Goal: Find specific page/section: Find specific page/section

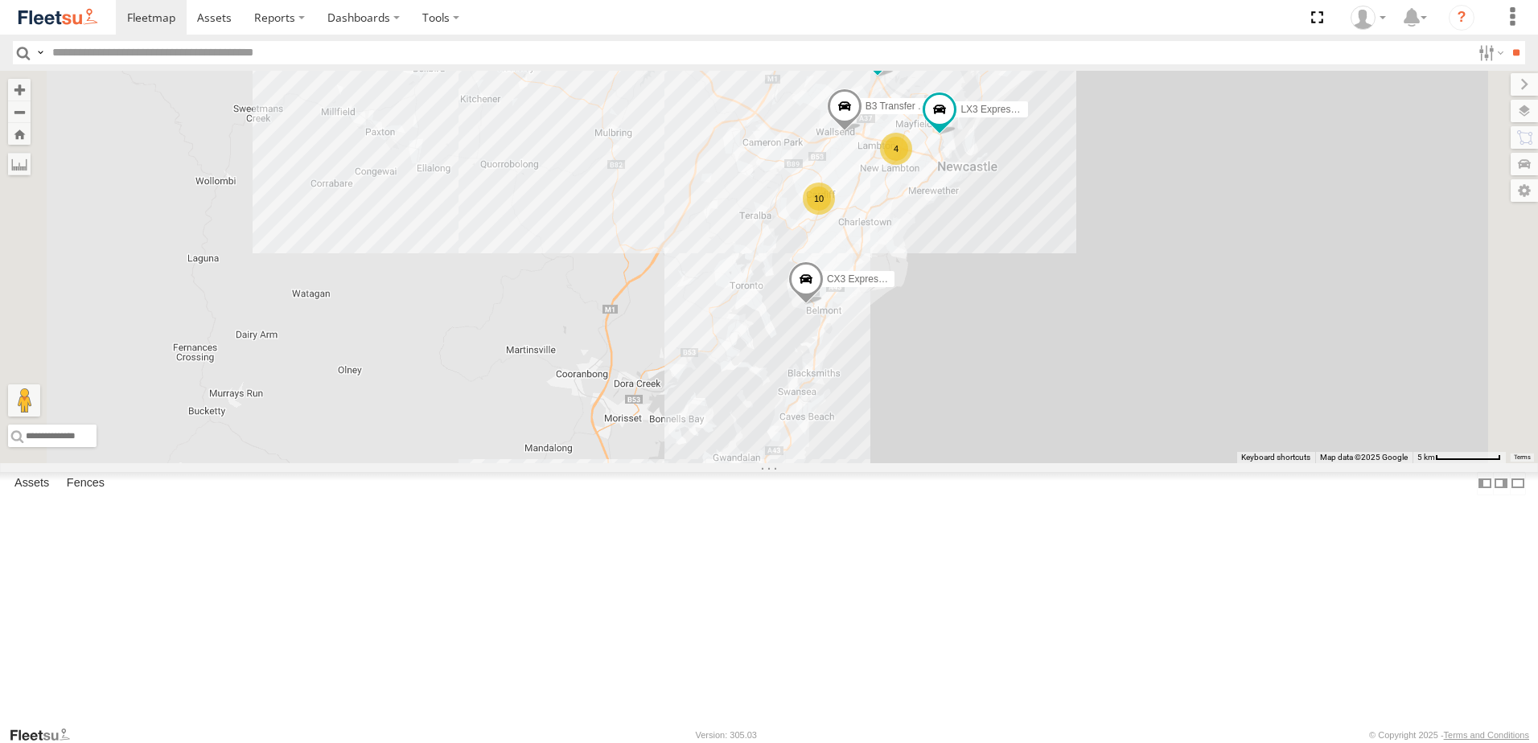
click at [0, 0] on div "LX3 Express Ute Lambton Utes" at bounding box center [0, 0] width 0 height 0
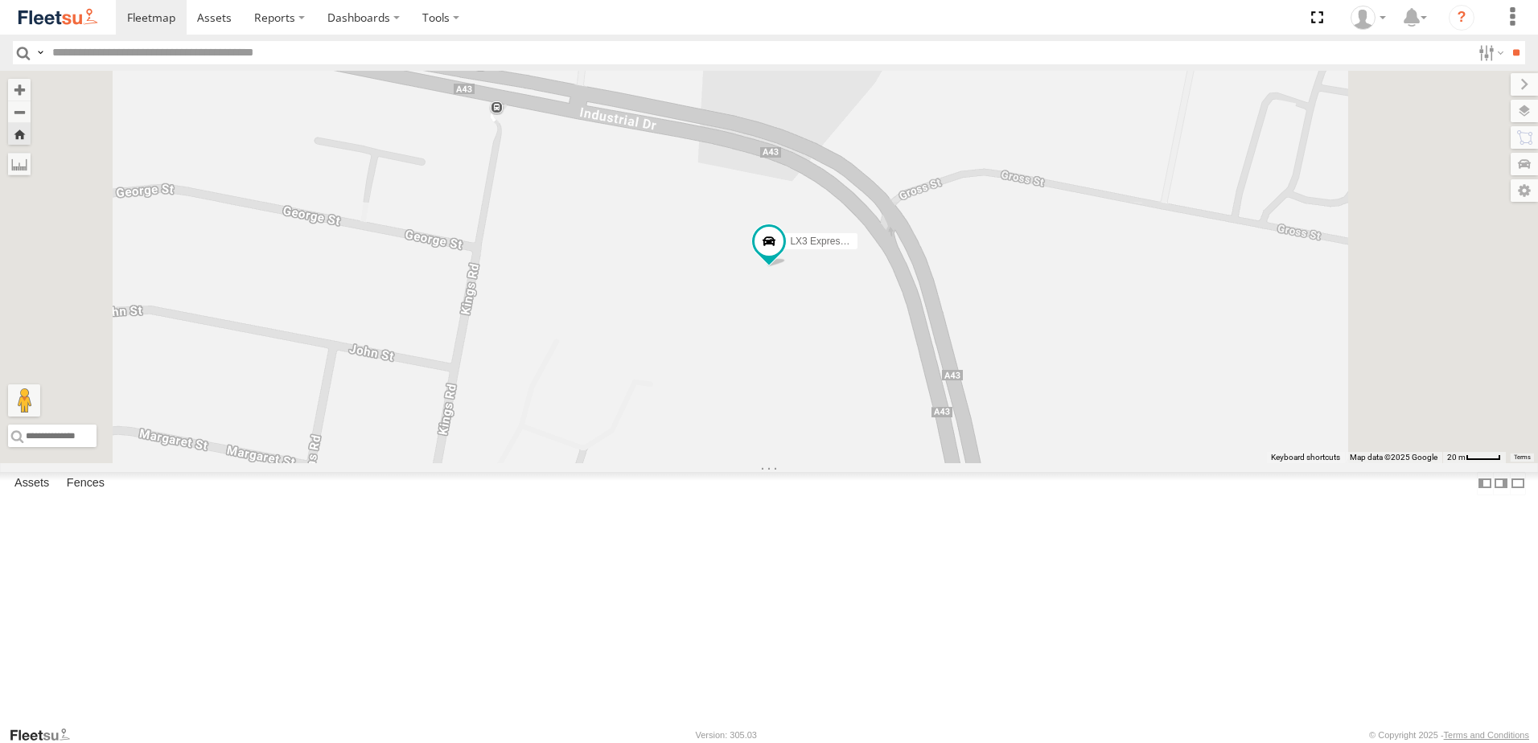
click at [0, 0] on div "Lambton Utes" at bounding box center [0, 0] width 0 height 0
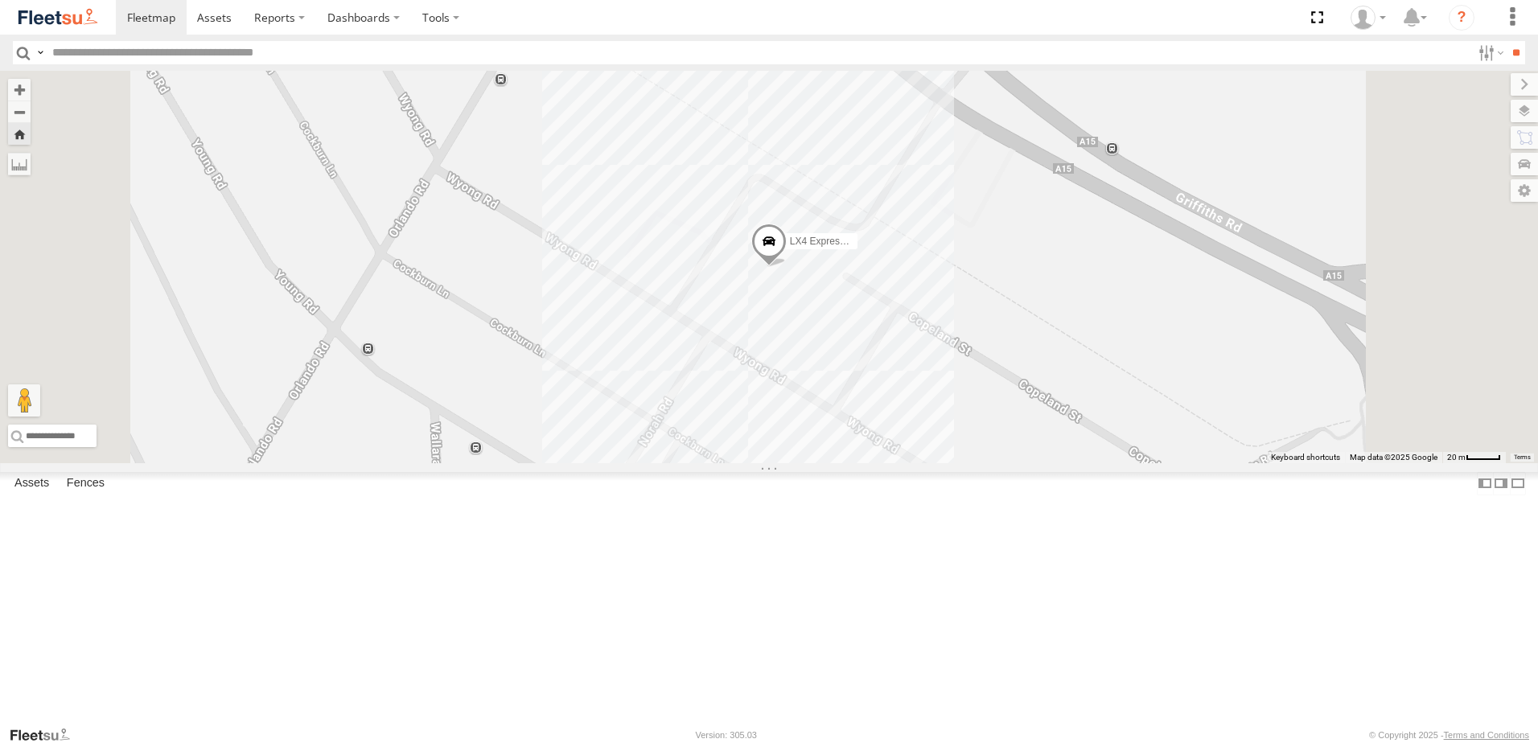
click at [0, 0] on div "LX2 Express Ute" at bounding box center [0, 0] width 0 height 0
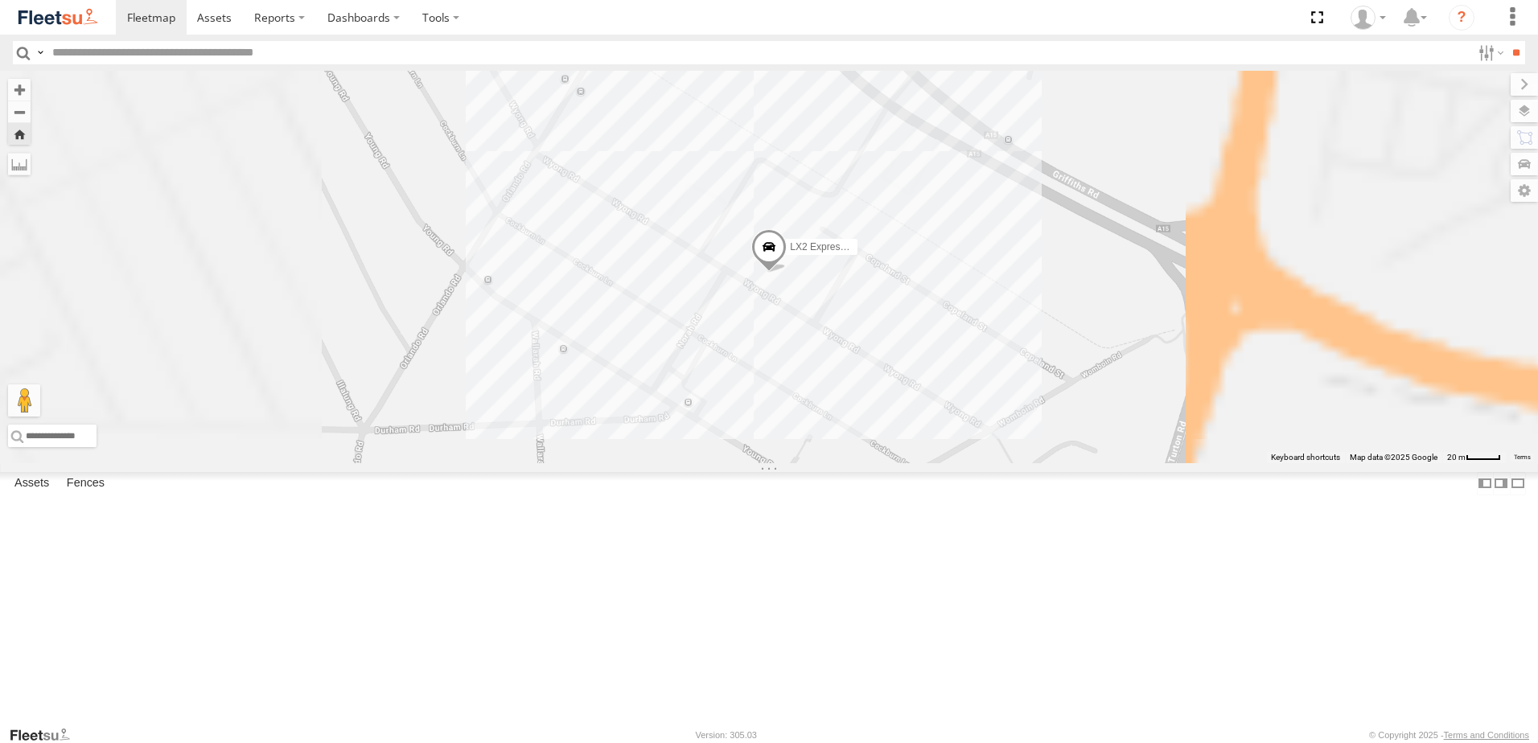
click at [0, 0] on div "LX1 Express Ute" at bounding box center [0, 0] width 0 height 0
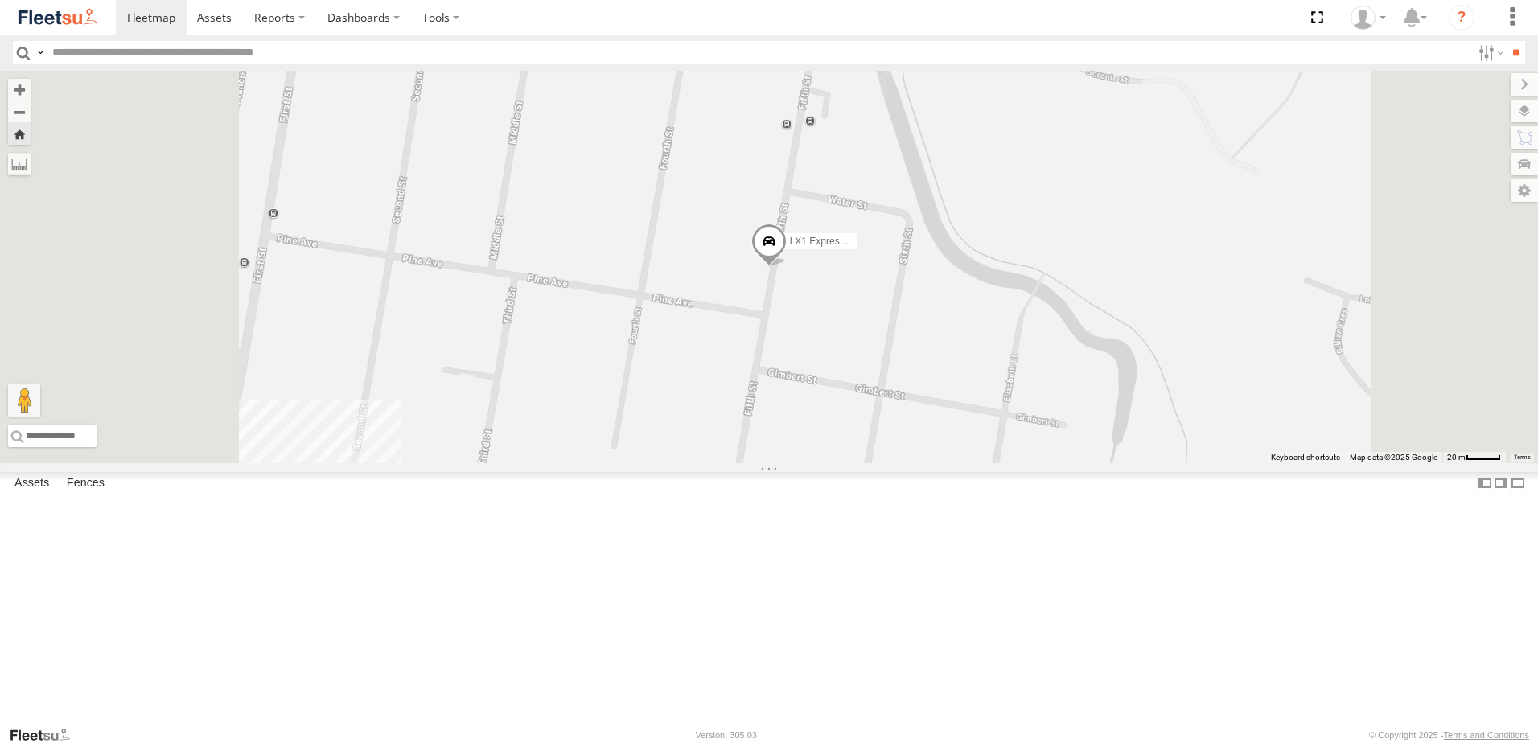
click at [0, 0] on div "Lambton Utes" at bounding box center [0, 0] width 0 height 0
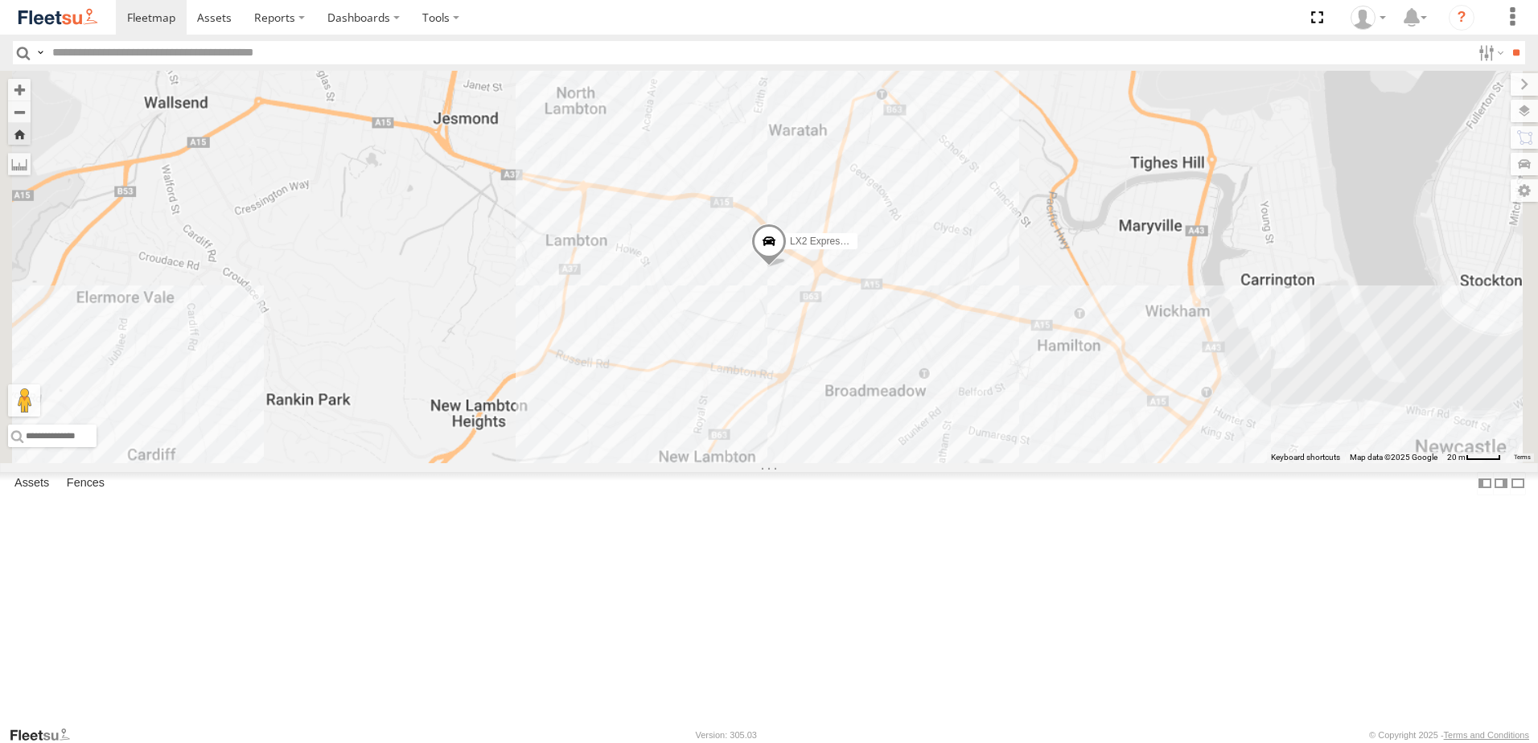
click at [0, 0] on div "LX3 Express Ute Lambton Utes" at bounding box center [0, 0] width 0 height 0
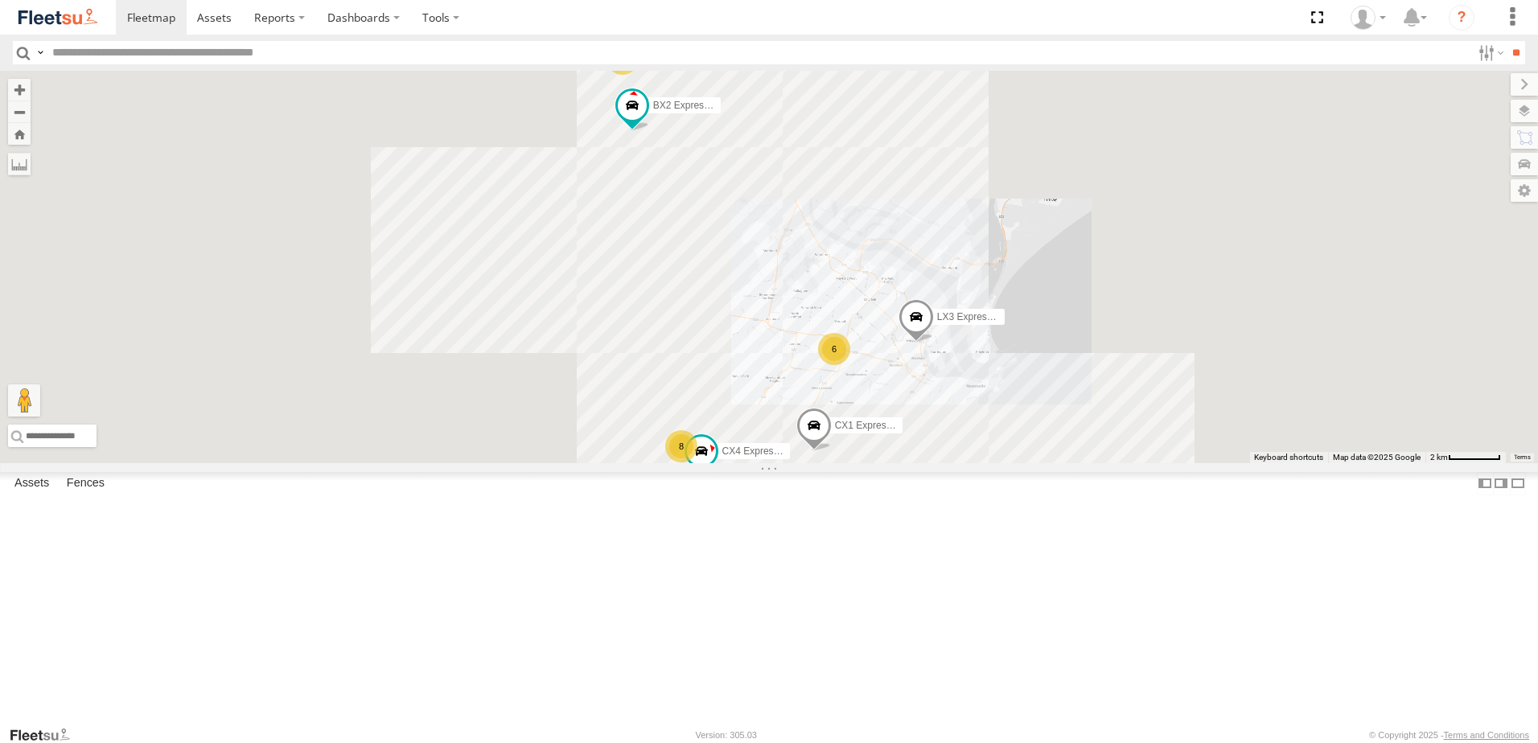
click at [0, 0] on div "Lambton Utes" at bounding box center [0, 0] width 0 height 0
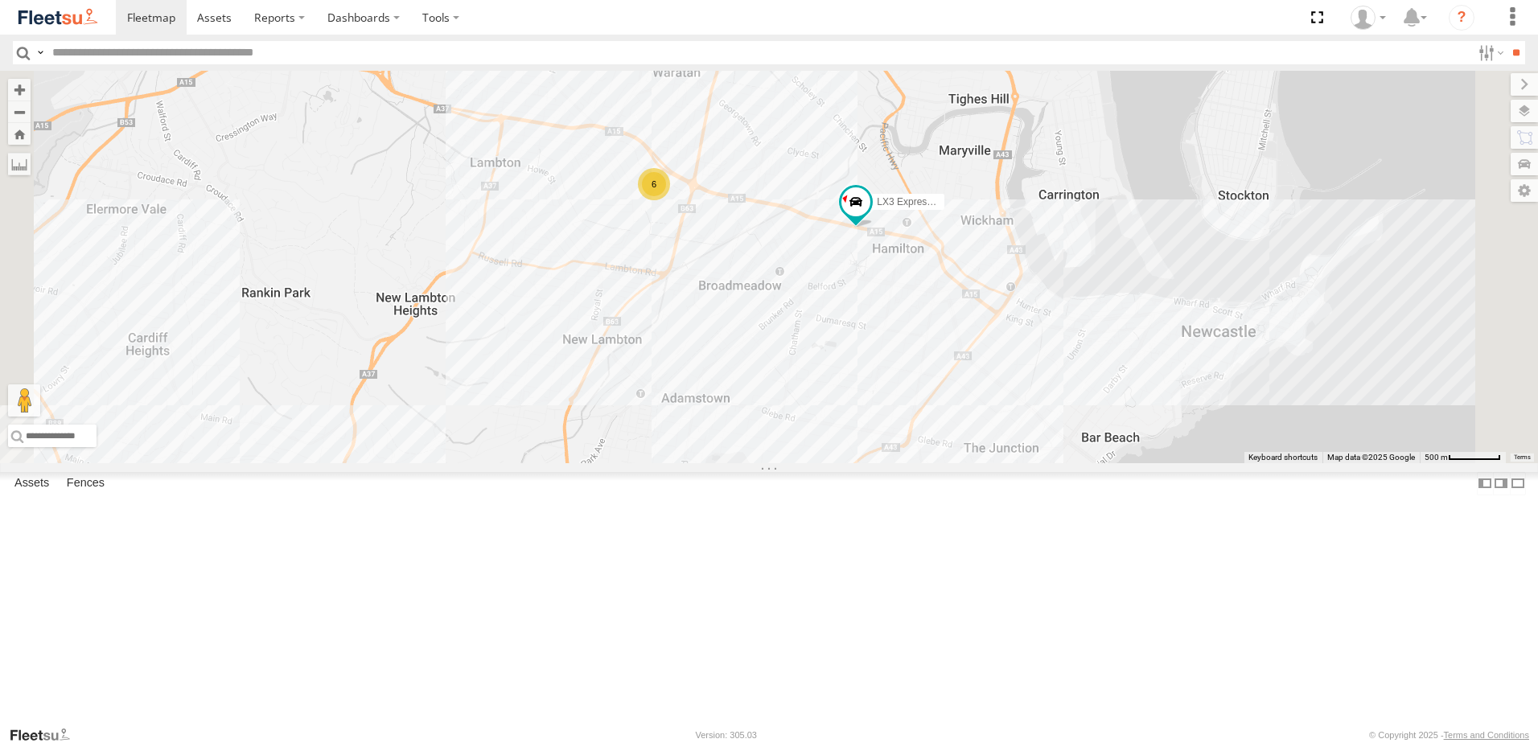
drag, startPoint x: 1115, startPoint y: 544, endPoint x: 1119, endPoint y: 404, distance: 140.0
click at [1119, 404] on div "CX4 Express Ute LX3 Express Ute CX1 Express Ute 6" at bounding box center [769, 267] width 1538 height 392
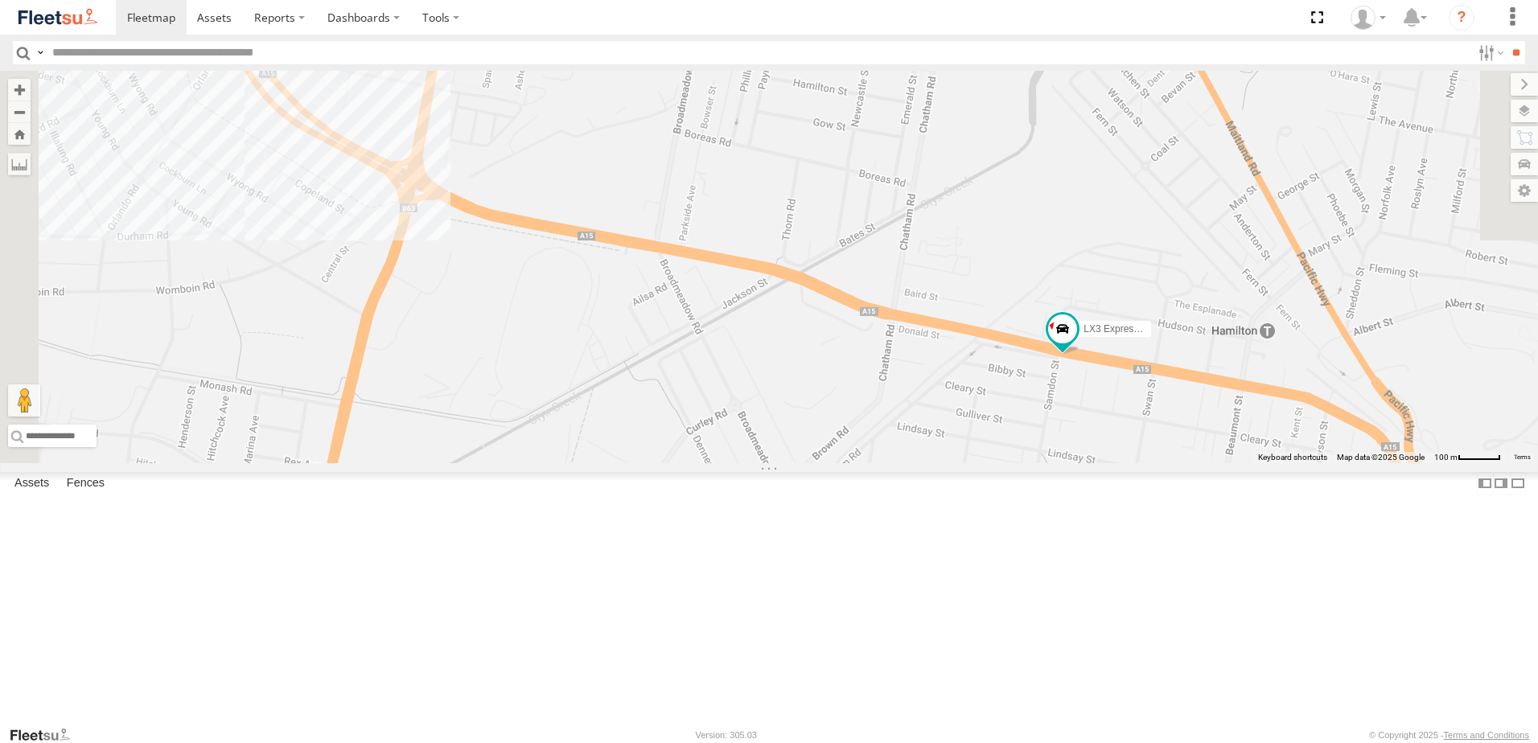
drag, startPoint x: 973, startPoint y: 139, endPoint x: 1127, endPoint y: 475, distance: 369.9
click at [1127, 463] on div "CX4 Express Ute LX3 Express Ute CX1 Express Ute" at bounding box center [769, 267] width 1538 height 392
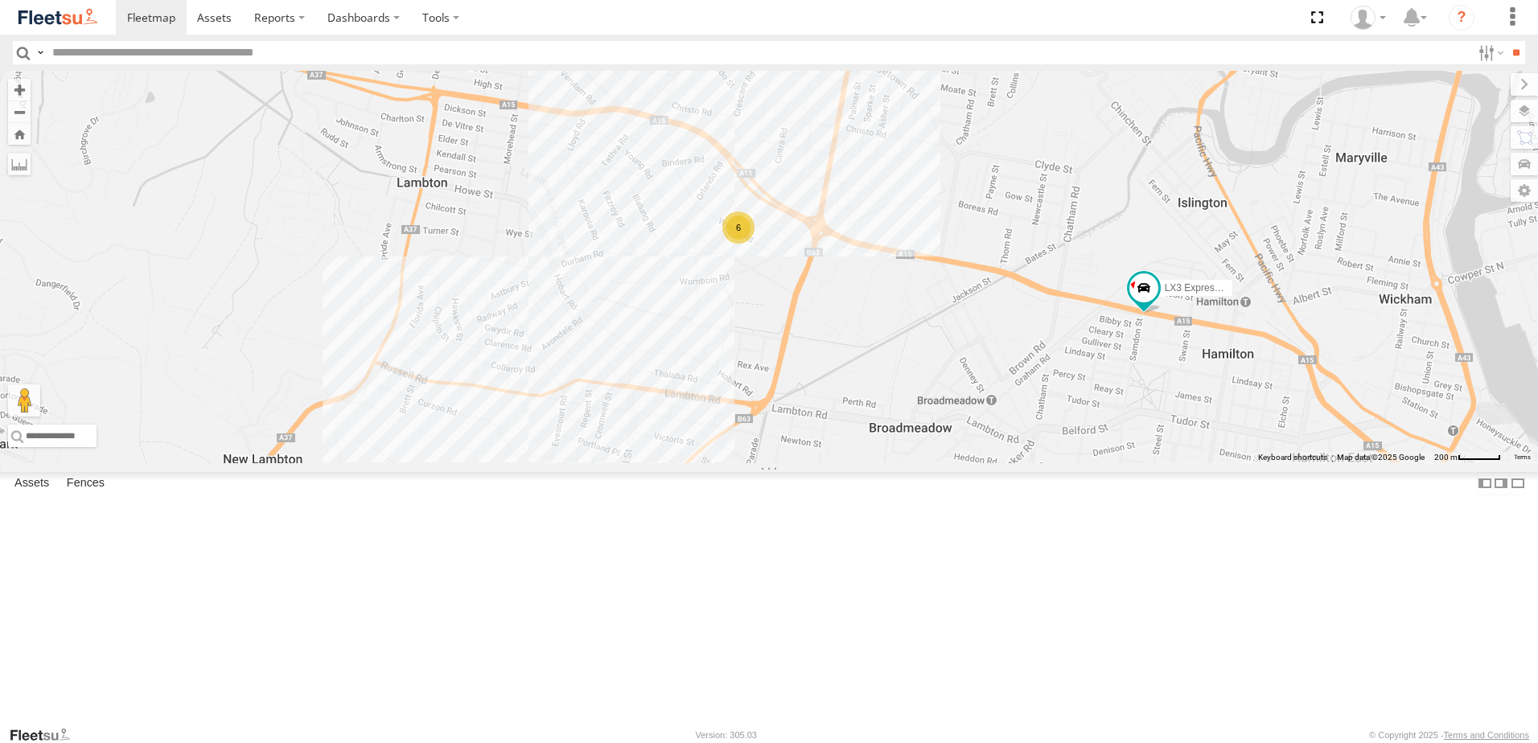
drag, startPoint x: 1340, startPoint y: 348, endPoint x: 1212, endPoint y: 540, distance: 230.8
click at [1212, 463] on div "CX4 Express Ute LX3 Express Ute CX1 Express Ute 6" at bounding box center [769, 267] width 1538 height 392
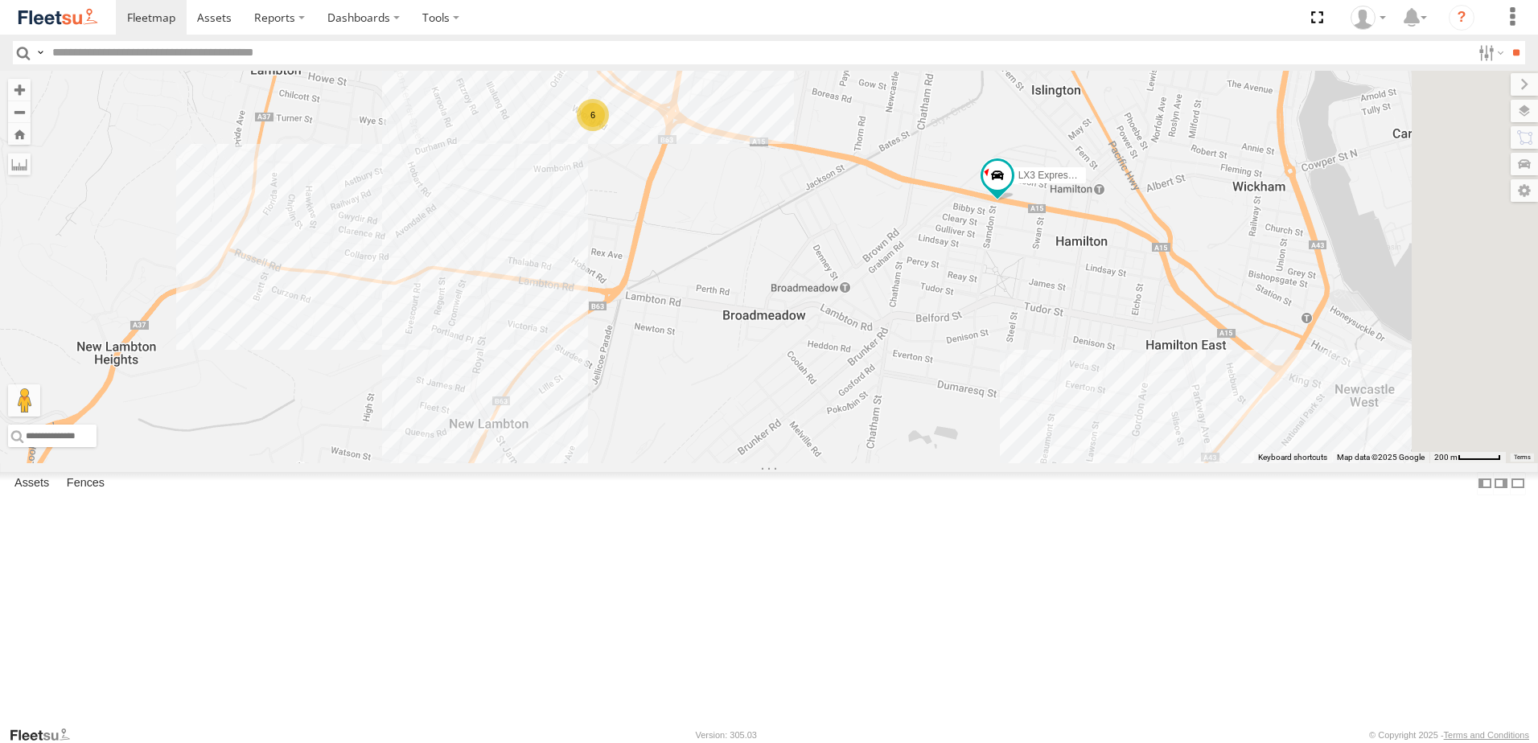
drag, startPoint x: 1353, startPoint y: 454, endPoint x: 1205, endPoint y: 342, distance: 184.8
click at [1205, 342] on div "CX4 Express Ute LX3 Express Ute CX1 Express Ute 6" at bounding box center [769, 267] width 1538 height 392
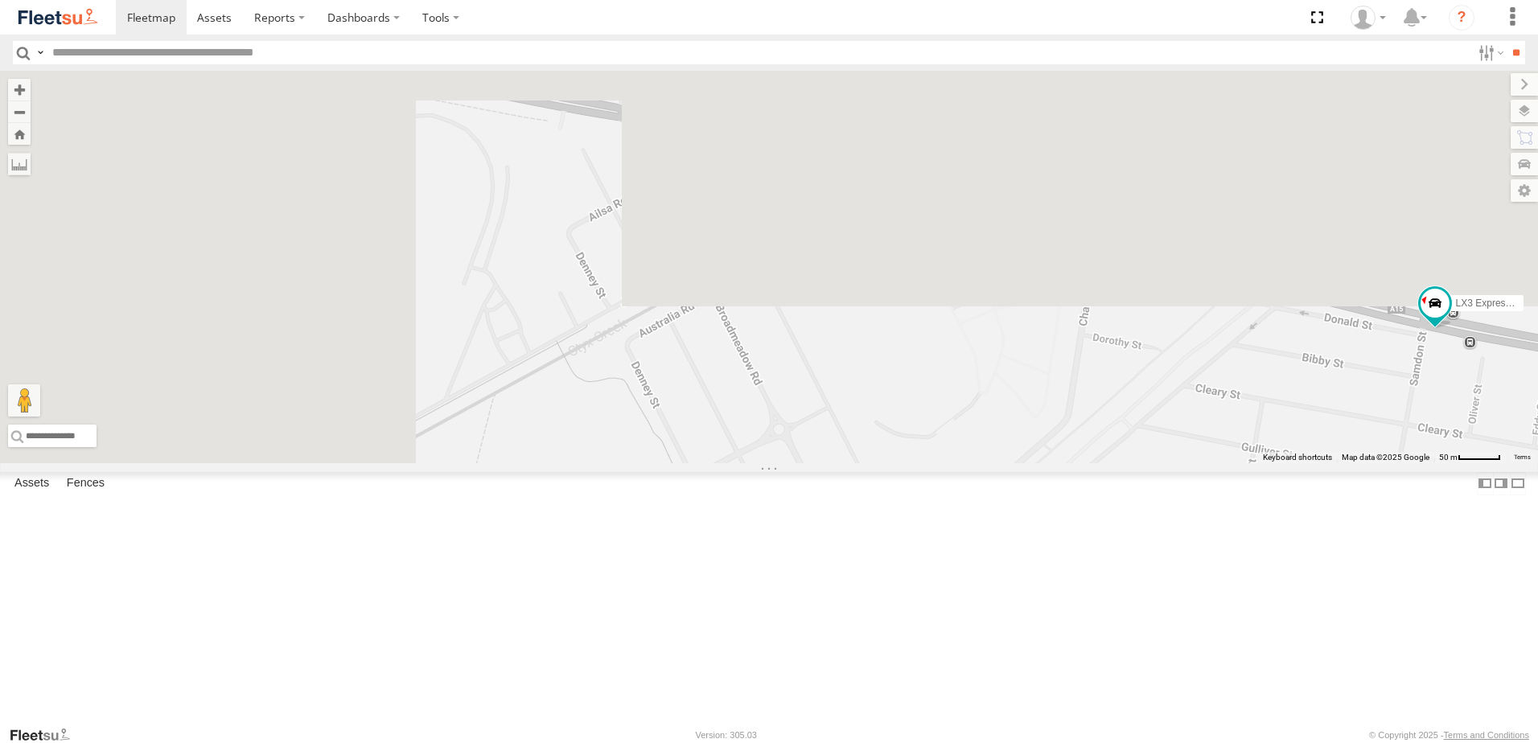
drag, startPoint x: 733, startPoint y: 203, endPoint x: 1145, endPoint y: 574, distance: 554.0
click at [1145, 463] on div "CX4 Express Ute LX3 Express Ute CX1 Express Ute" at bounding box center [769, 267] width 1538 height 392
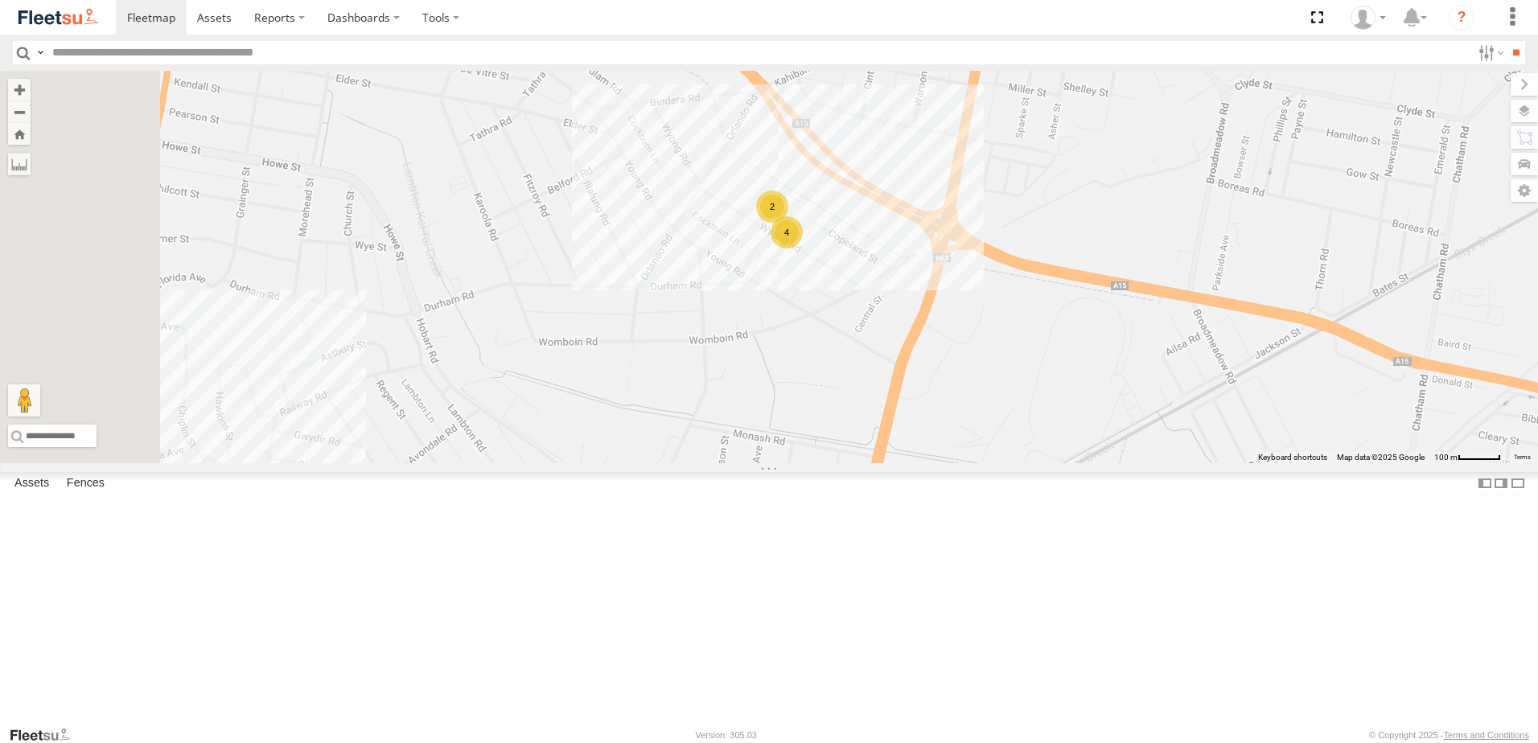
drag, startPoint x: 606, startPoint y: 273, endPoint x: 1160, endPoint y: 356, distance: 559.5
click at [1160, 356] on div "CX4 Express Ute LX3 Express Ute CX1 Express Ute 4 2" at bounding box center [769, 267] width 1538 height 392
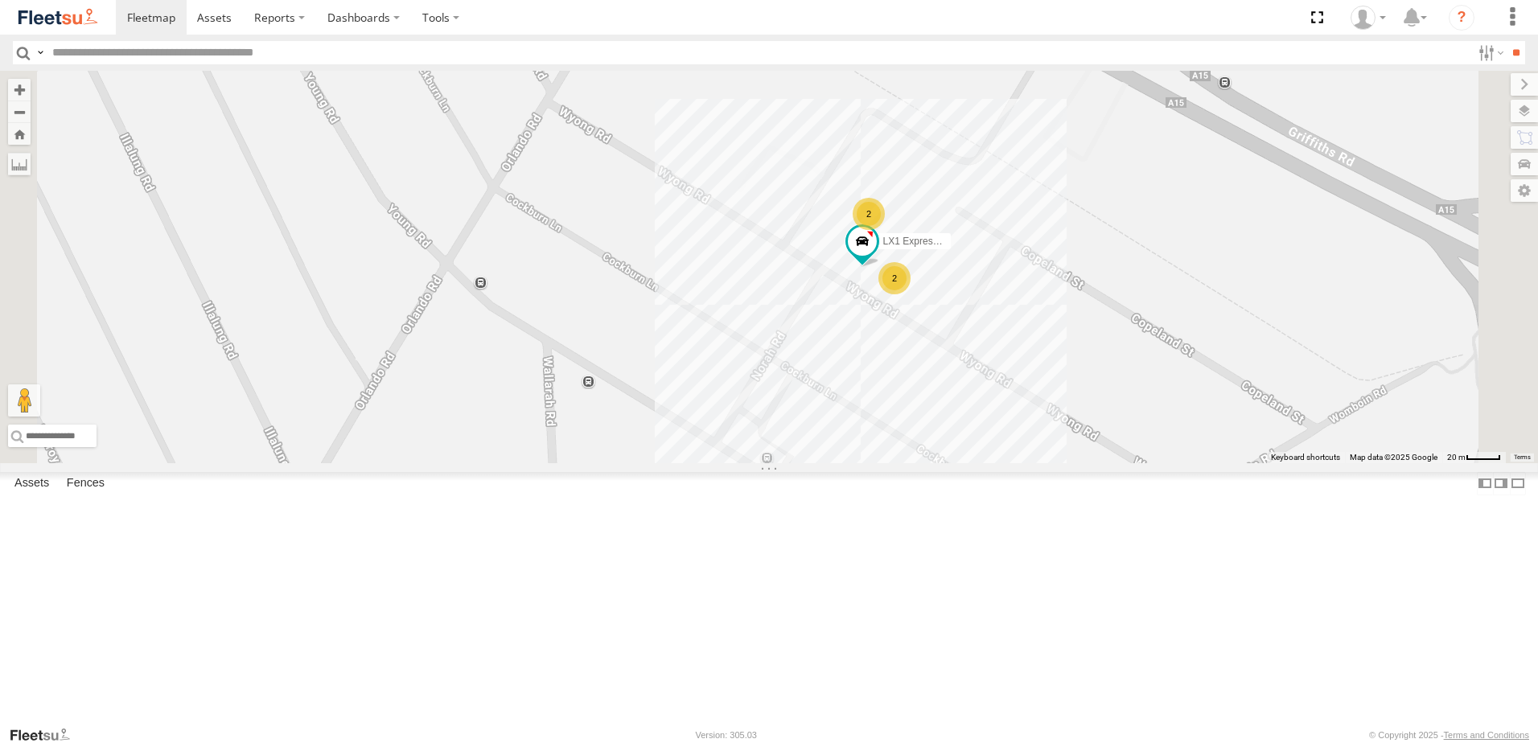
drag, startPoint x: 1143, startPoint y: 232, endPoint x: 1190, endPoint y: 502, distance: 274.3
click at [1190, 463] on div "CX4 Express Ute LX3 Express Ute CX1 Express Ute 2 2 LX1 Express Ute" at bounding box center [769, 267] width 1538 height 392
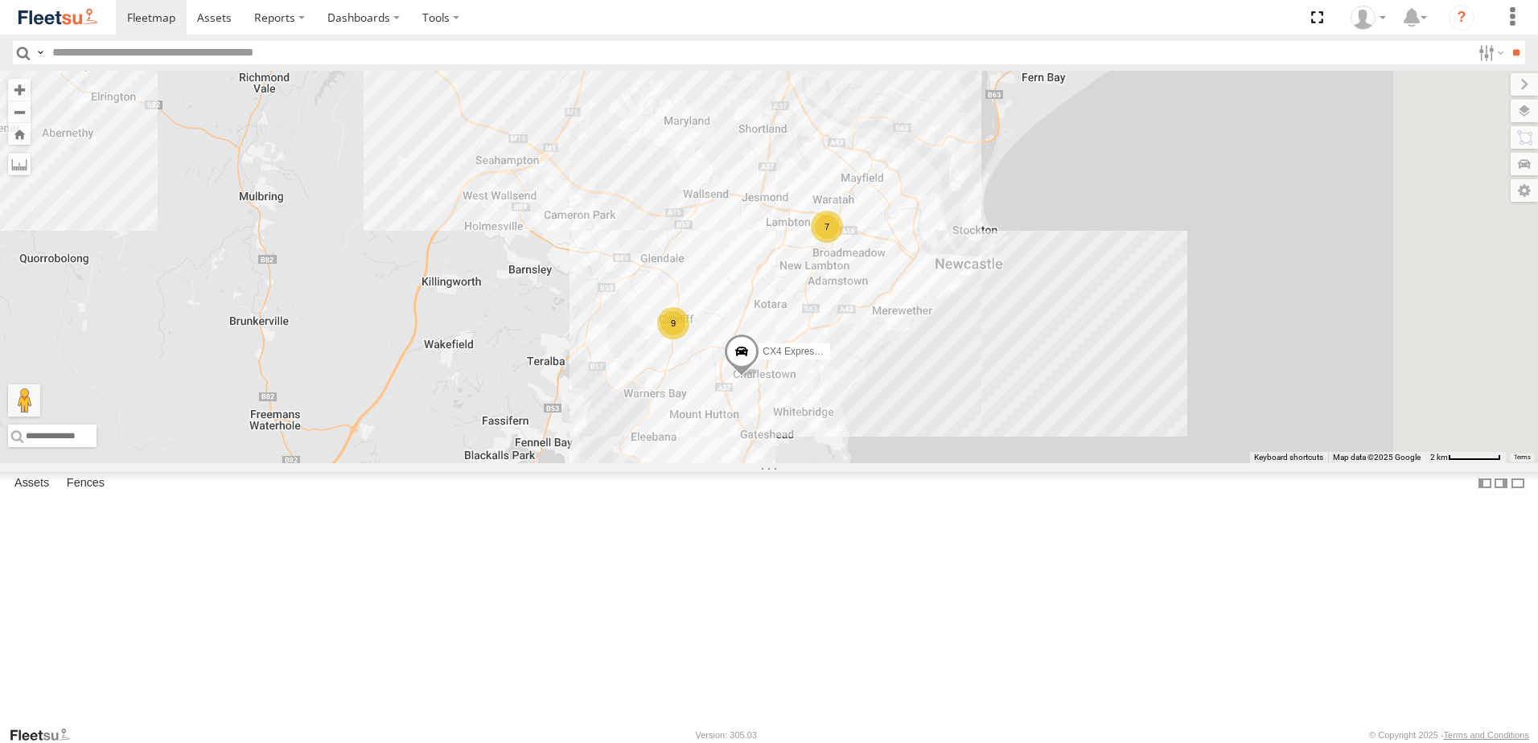
drag, startPoint x: 1074, startPoint y: 608, endPoint x: 984, endPoint y: 427, distance: 201.8
click at [984, 427] on div "10 7 CX4 Express Ute 9 BX4 Express Ute" at bounding box center [769, 267] width 1538 height 392
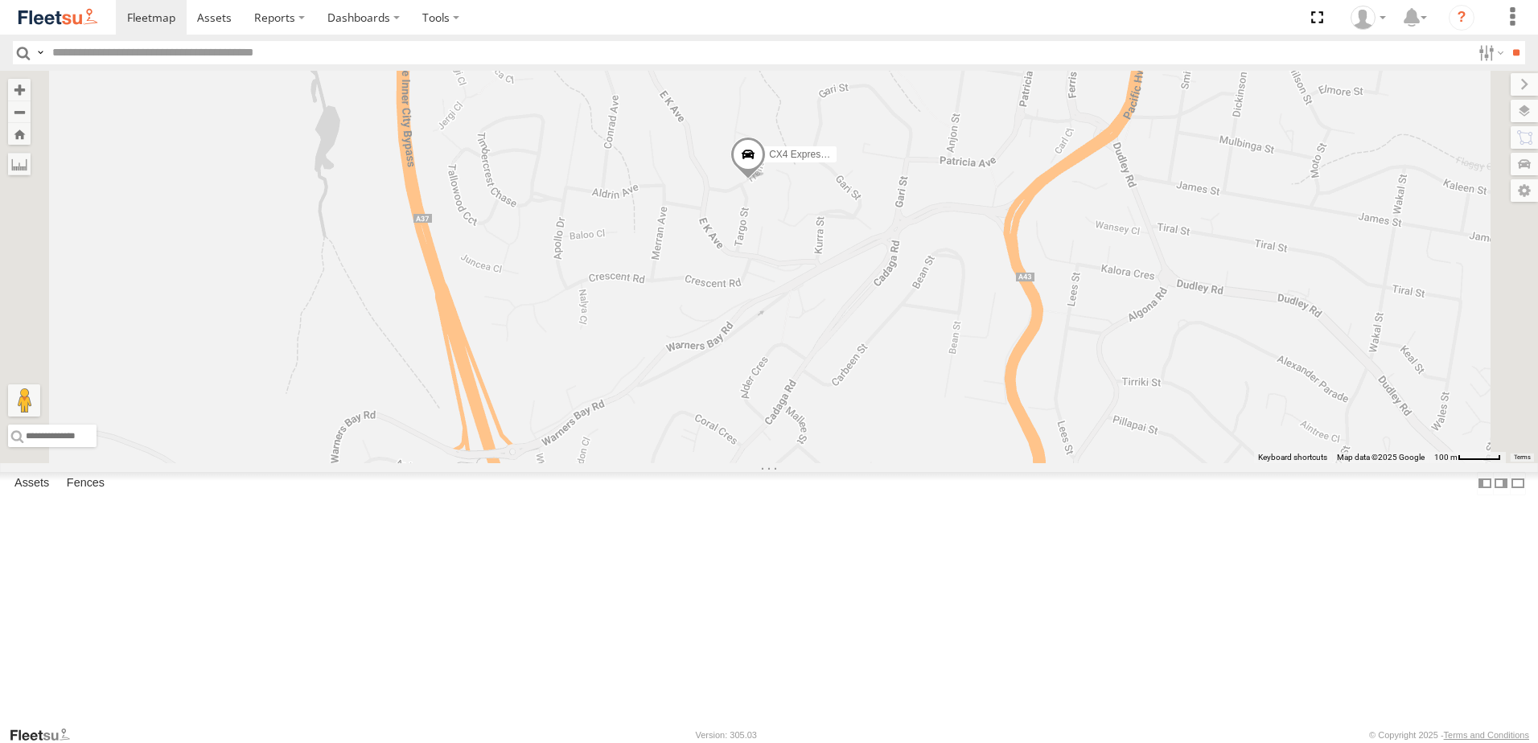
drag, startPoint x: 885, startPoint y: 224, endPoint x: 975, endPoint y: 464, distance: 256.0
click at [975, 463] on div "CX4 Express Ute BX4 Express Ute" at bounding box center [769, 267] width 1538 height 392
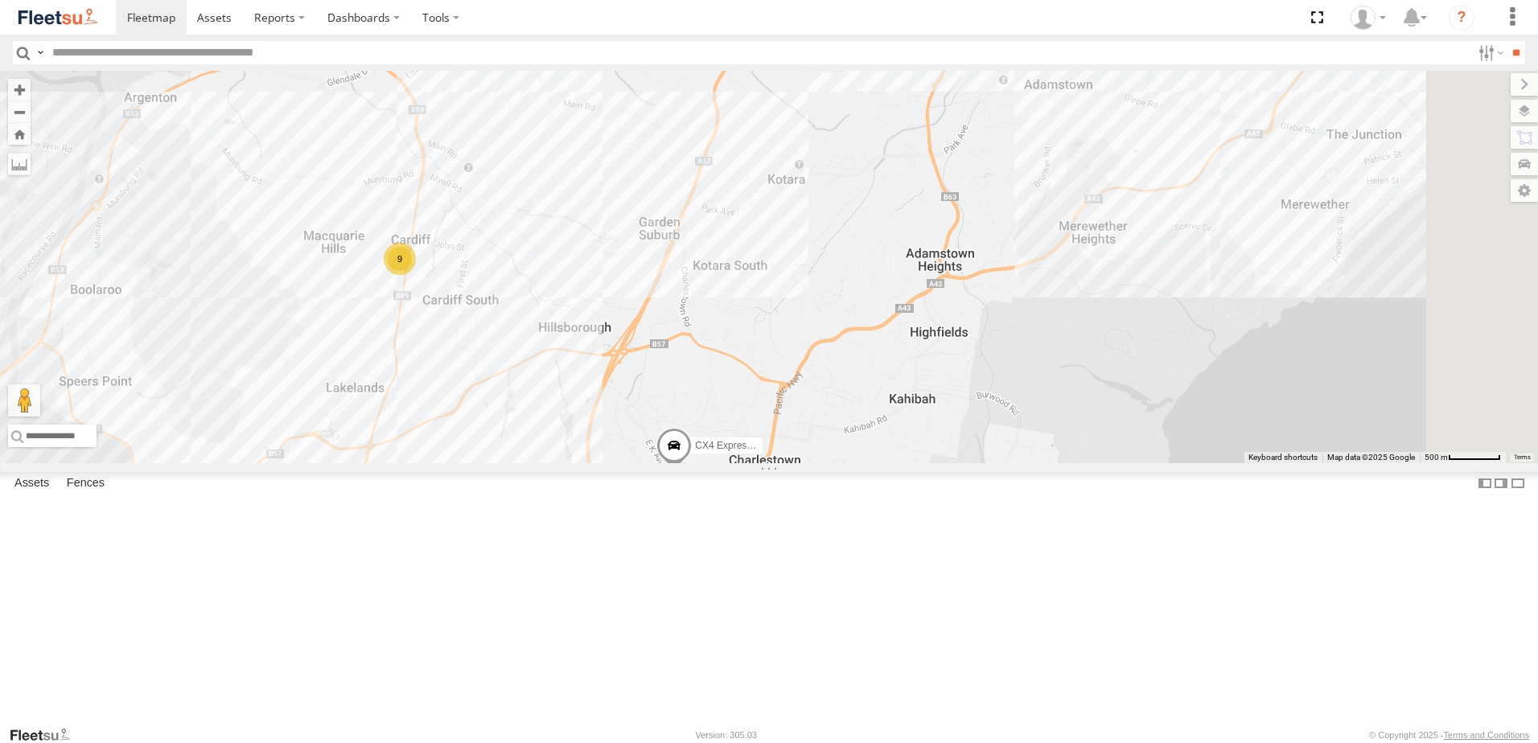
drag, startPoint x: 1096, startPoint y: 265, endPoint x: 1014, endPoint y: 438, distance: 191.4
click at [1007, 438] on div "CX4 Express Ute BX4 Express Ute 9" at bounding box center [769, 267] width 1538 height 392
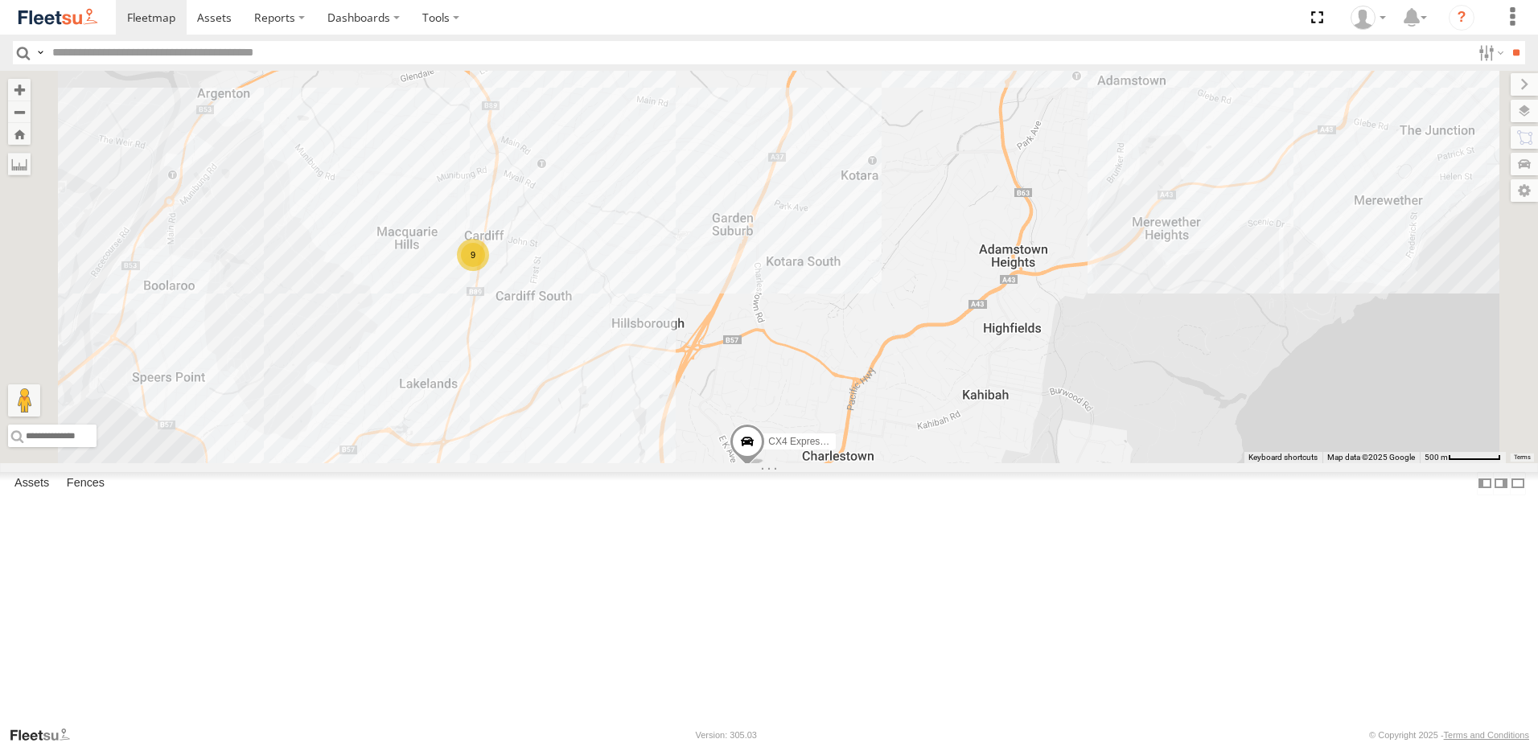
drag, startPoint x: 899, startPoint y: 346, endPoint x: 1037, endPoint y: 319, distance: 140.0
click at [1045, 318] on div "CX4 Express Ute BX4 Express Ute 9" at bounding box center [769, 267] width 1538 height 392
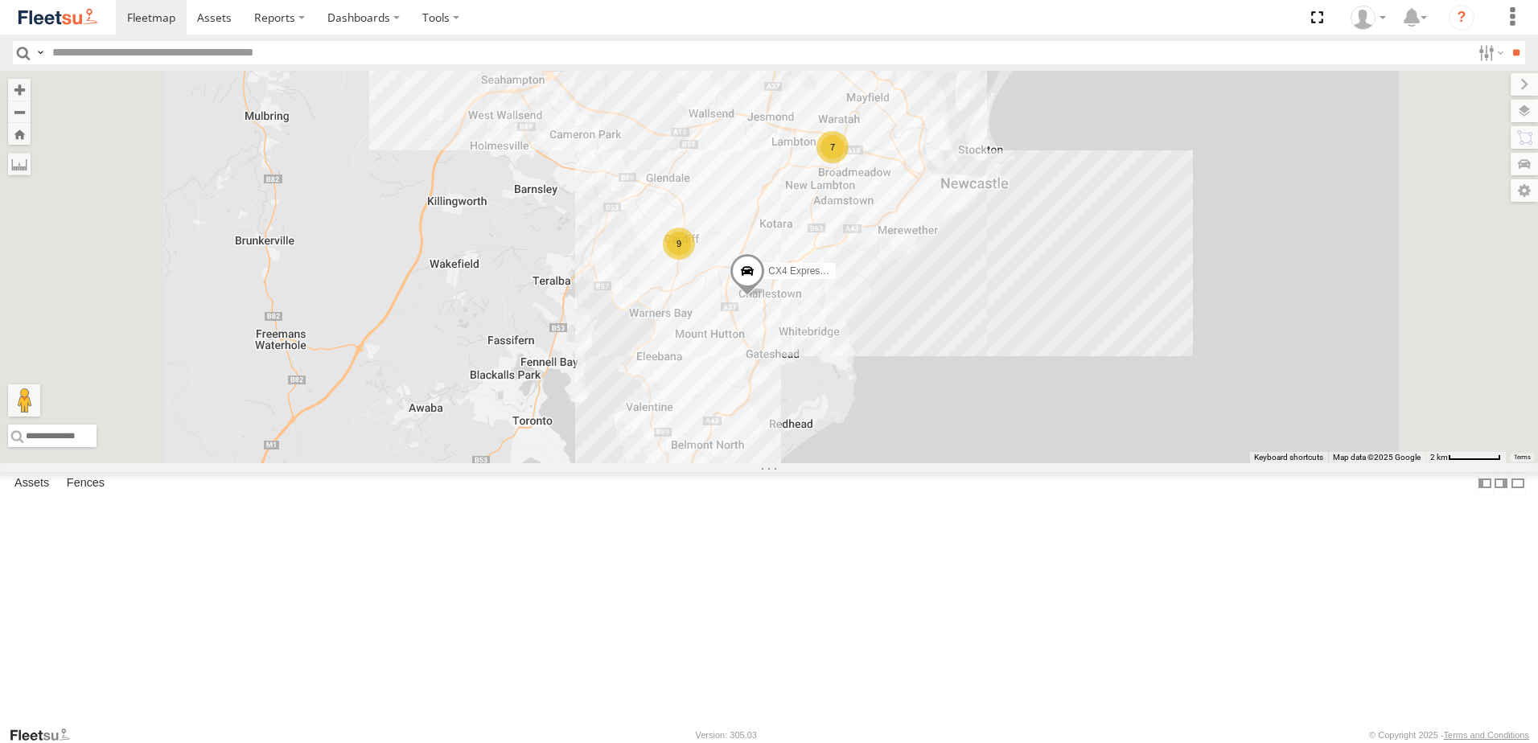
click at [1119, 366] on div "CX4 Express Ute BX4 Express Ute 7 9" at bounding box center [769, 267] width 1538 height 392
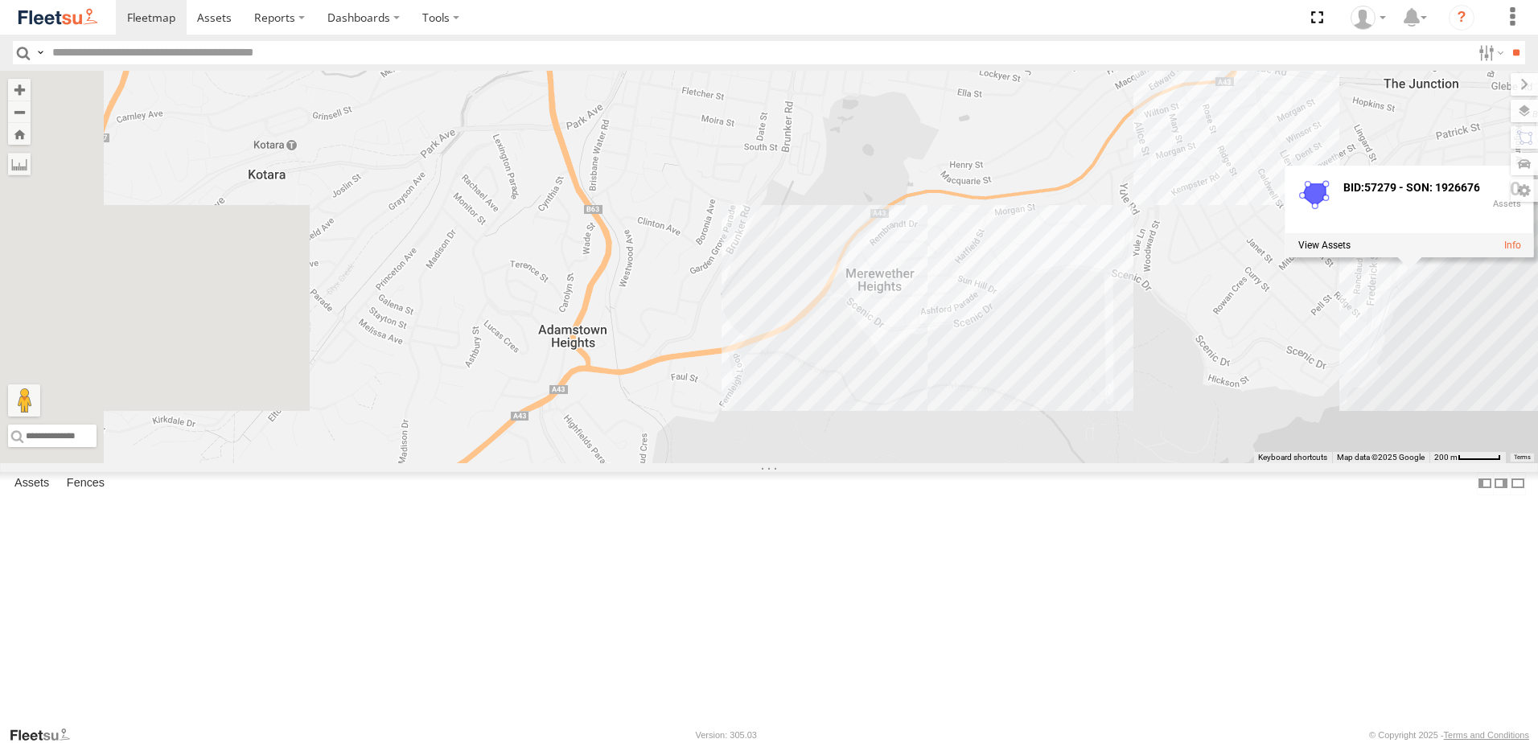
drag, startPoint x: 971, startPoint y: 215, endPoint x: 1230, endPoint y: 536, distance: 413.4
click at [1230, 463] on div "CX4 Express Ute BX4 Express Ute BID:57279 - SON: 1926676 0" at bounding box center [769, 267] width 1538 height 392
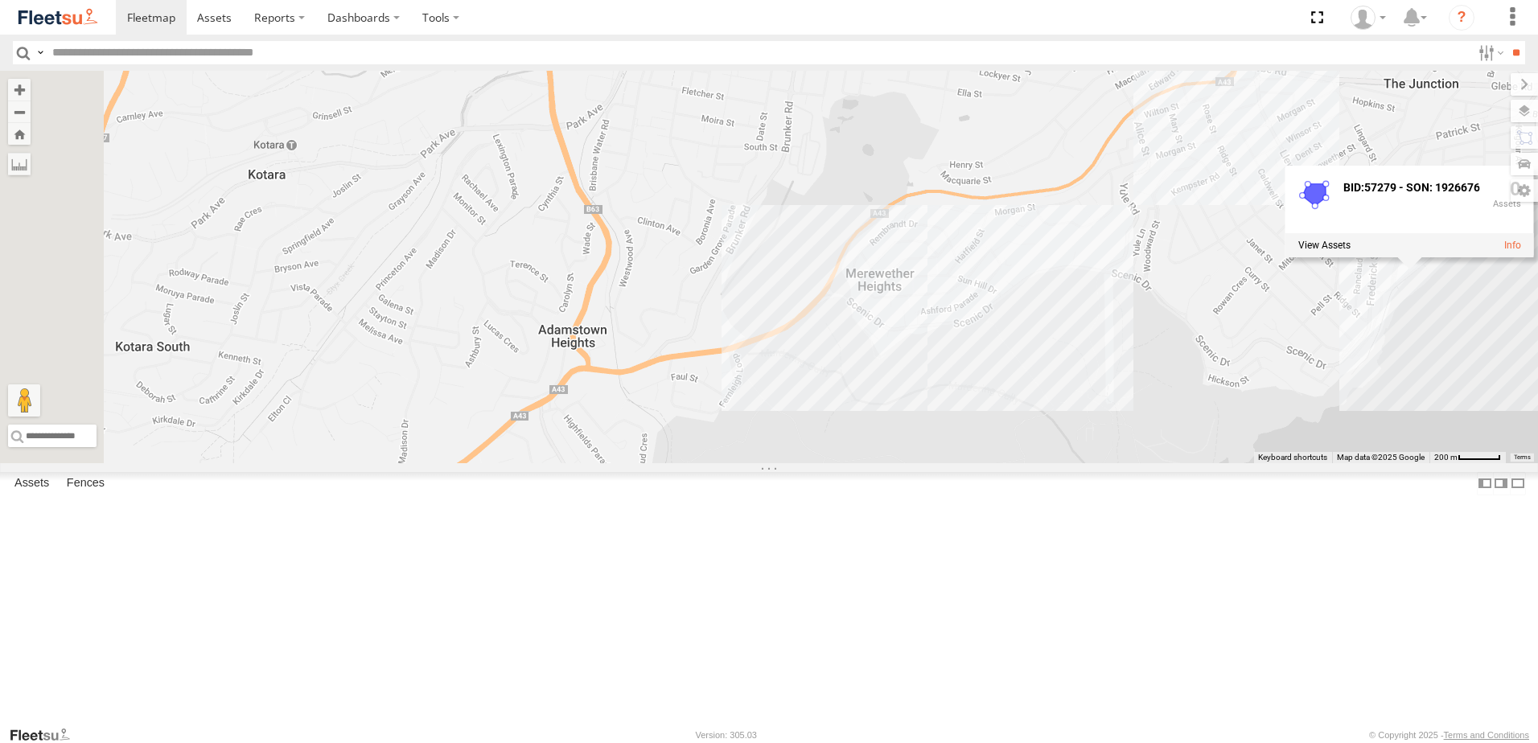
click at [1127, 386] on div "CX4 Express Ute BX4 Express Ute BID:57279 - SON: 1926676 0" at bounding box center [769, 267] width 1538 height 392
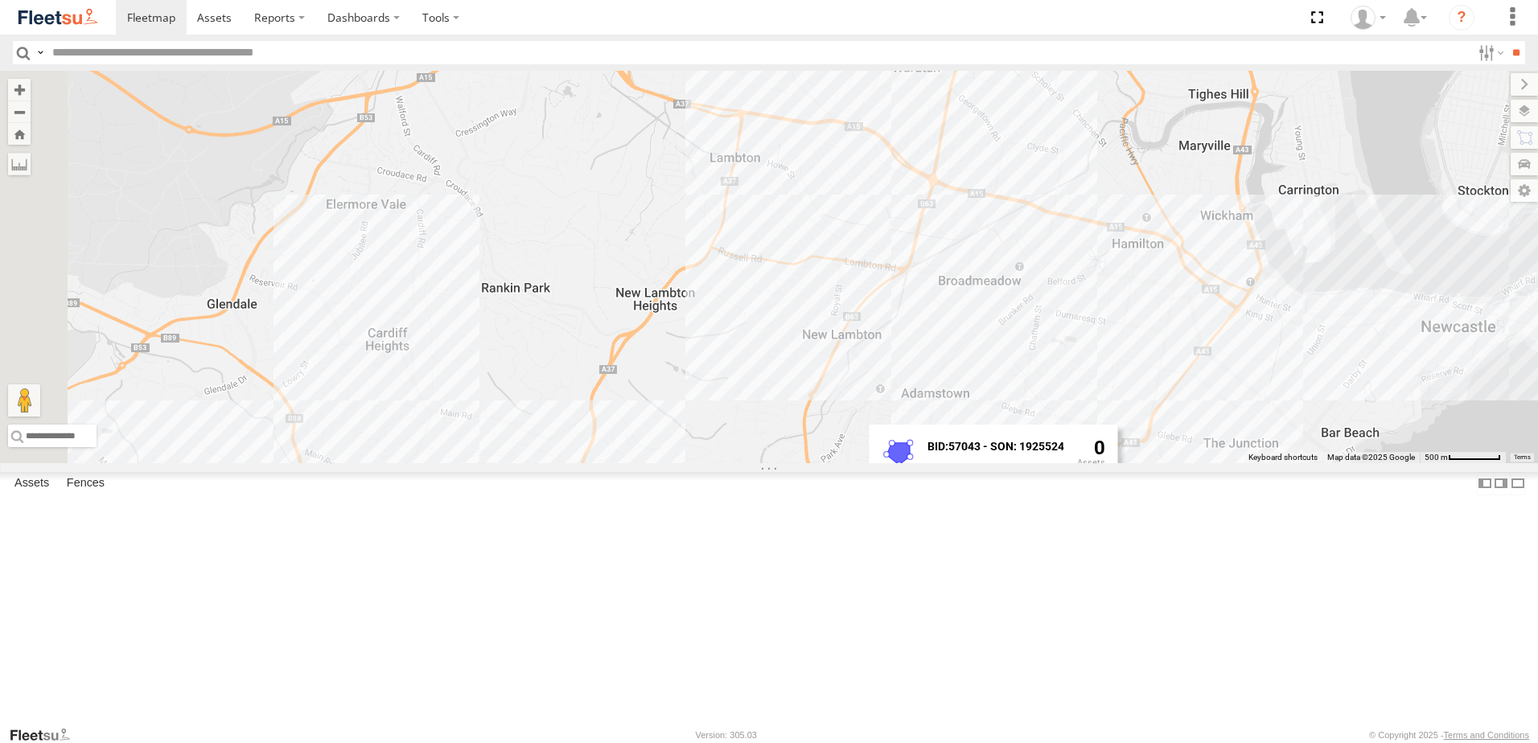
drag, startPoint x: 822, startPoint y: 183, endPoint x: 1002, endPoint y: 498, distance: 363.1
click at [1002, 463] on div "CX4 Express Ute BX4 Express Ute BID:57043 - SON: 1925524 0" at bounding box center [769, 267] width 1538 height 392
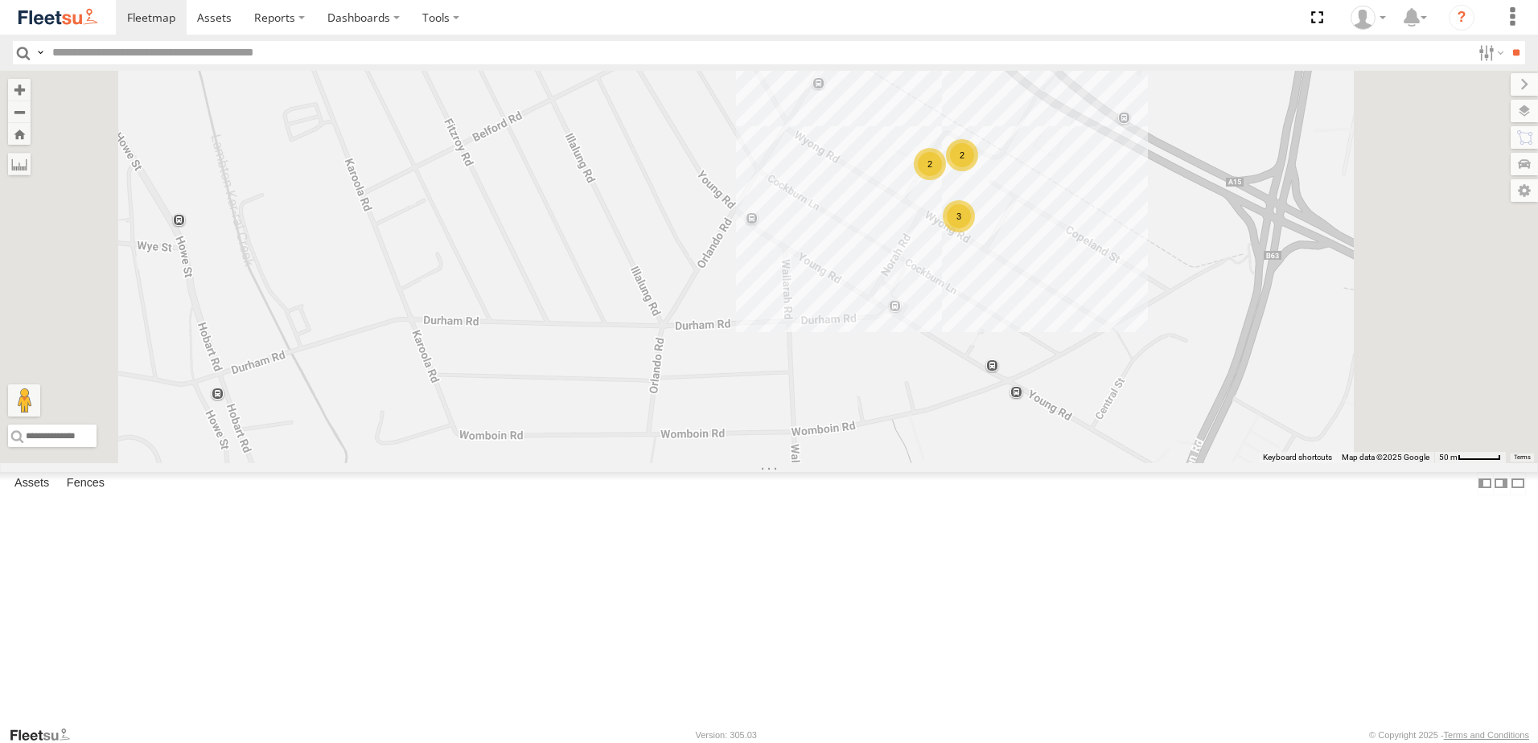
click at [946, 180] on div "2" at bounding box center [930, 164] width 32 height 32
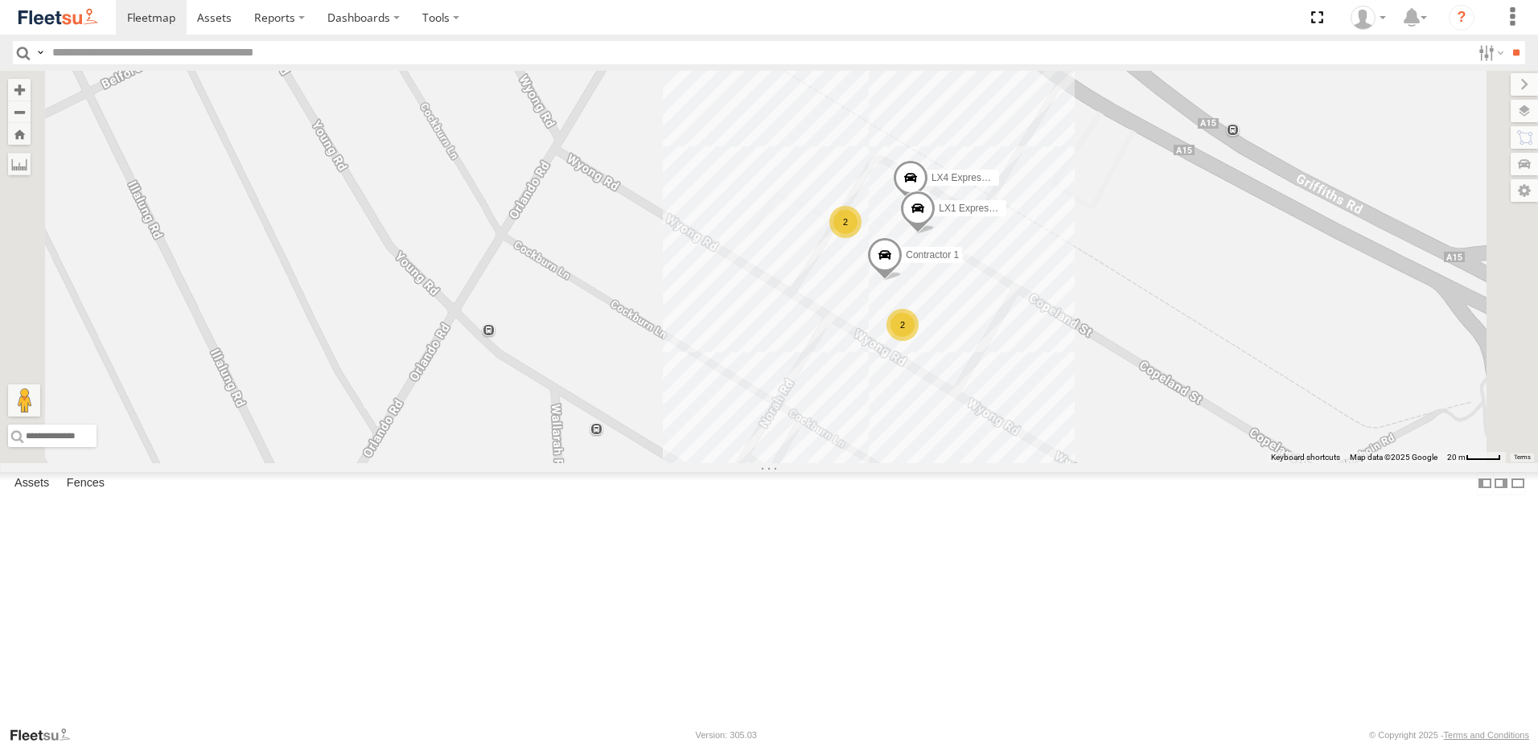
click at [0, 0] on div "LX2 Express Ute" at bounding box center [0, 0] width 0 height 0
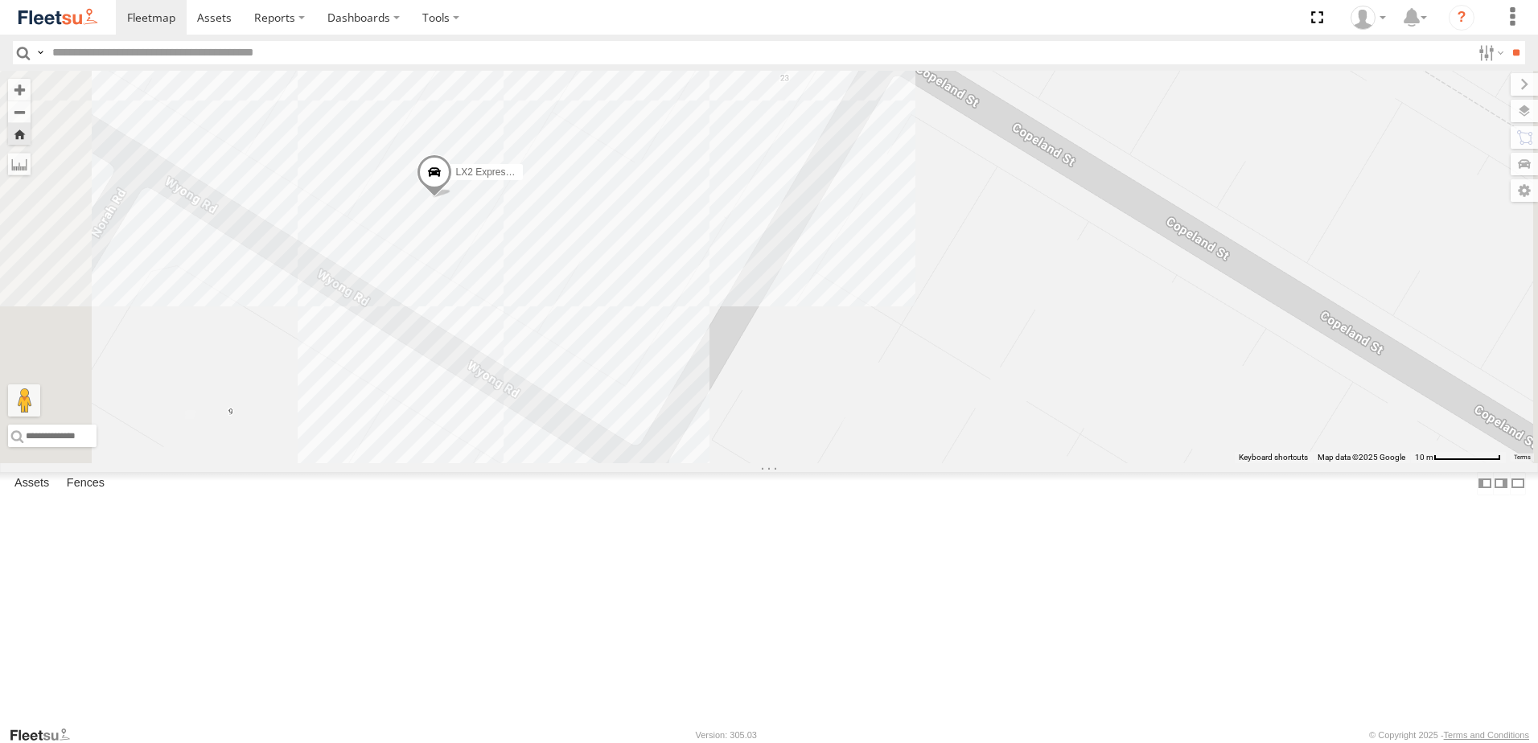
click at [0, 0] on span at bounding box center [0, 0] width 0 height 0
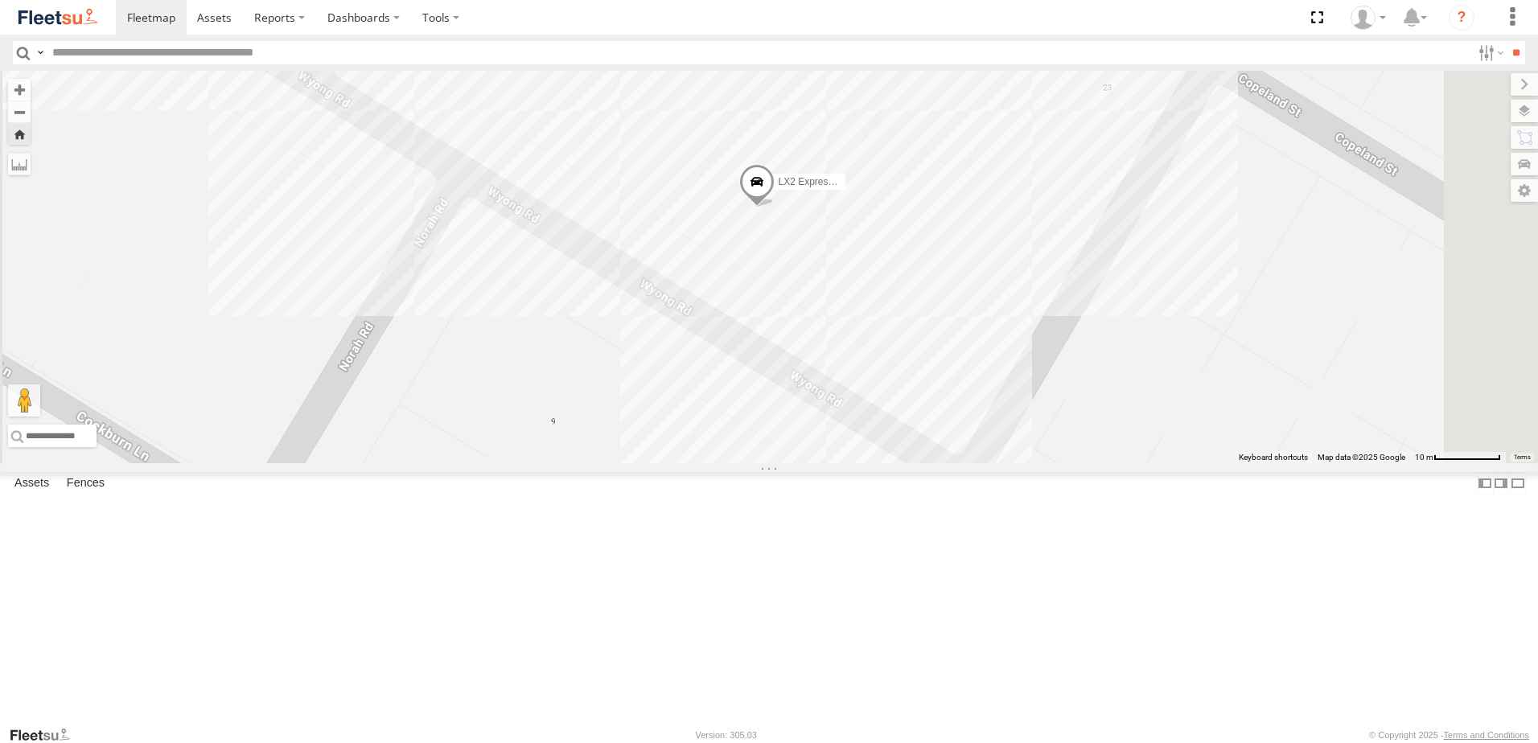
click at [0, 0] on span at bounding box center [0, 0] width 0 height 0
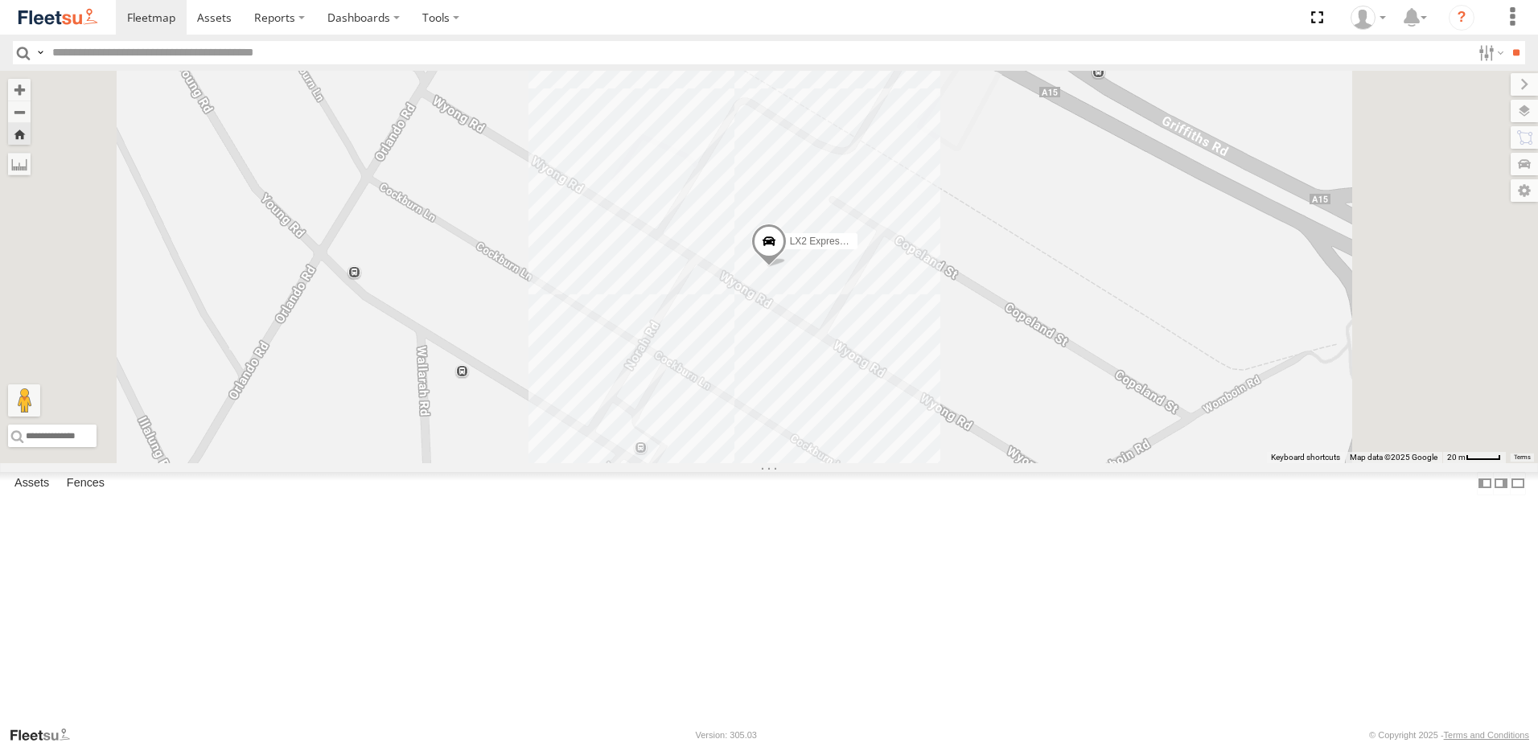
click at [0, 0] on span at bounding box center [0, 0] width 0 height 0
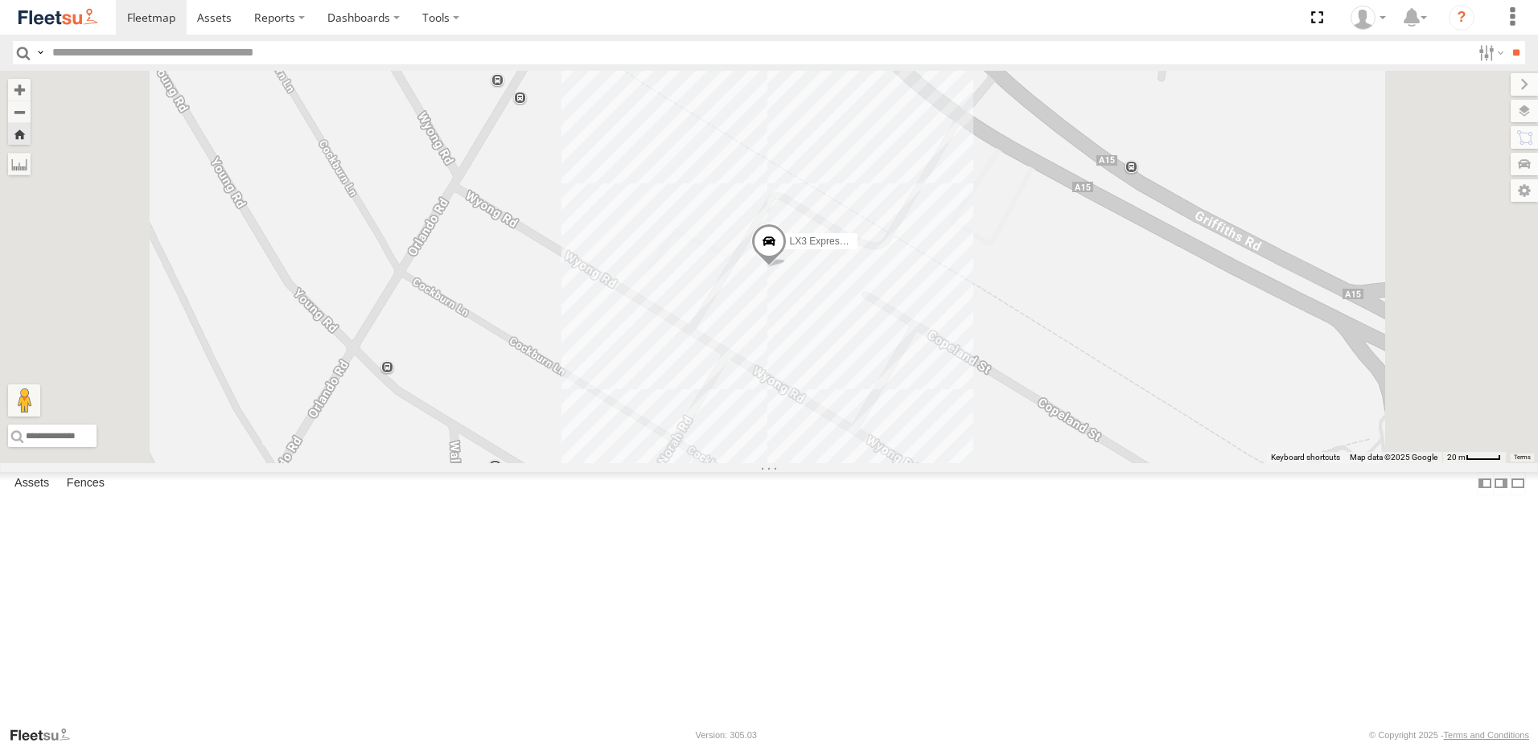
click at [0, 0] on span at bounding box center [0, 0] width 0 height 0
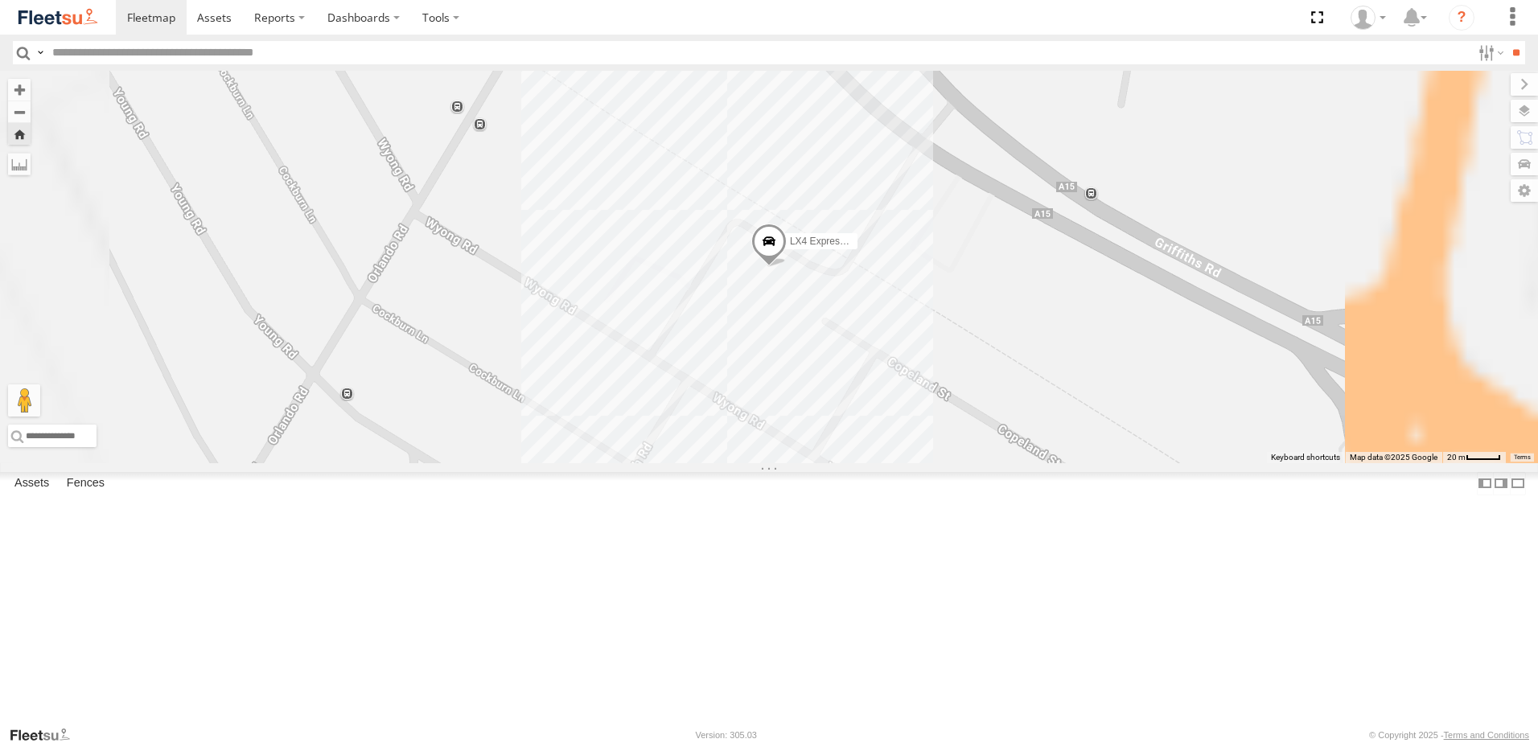
click at [0, 0] on span at bounding box center [0, 0] width 0 height 0
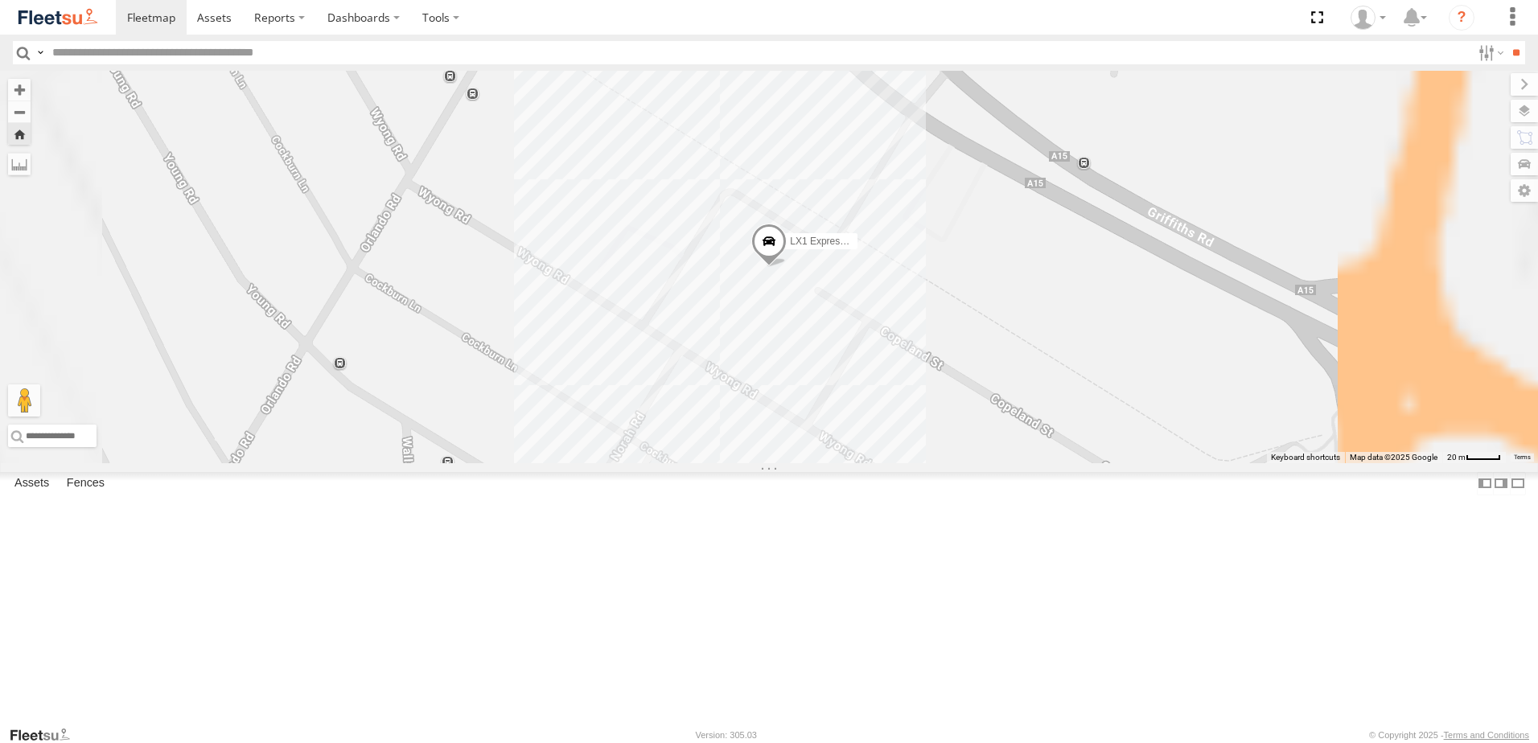
click at [0, 0] on link at bounding box center [0, 0] width 0 height 0
